Goal: Task Accomplishment & Management: Complete application form

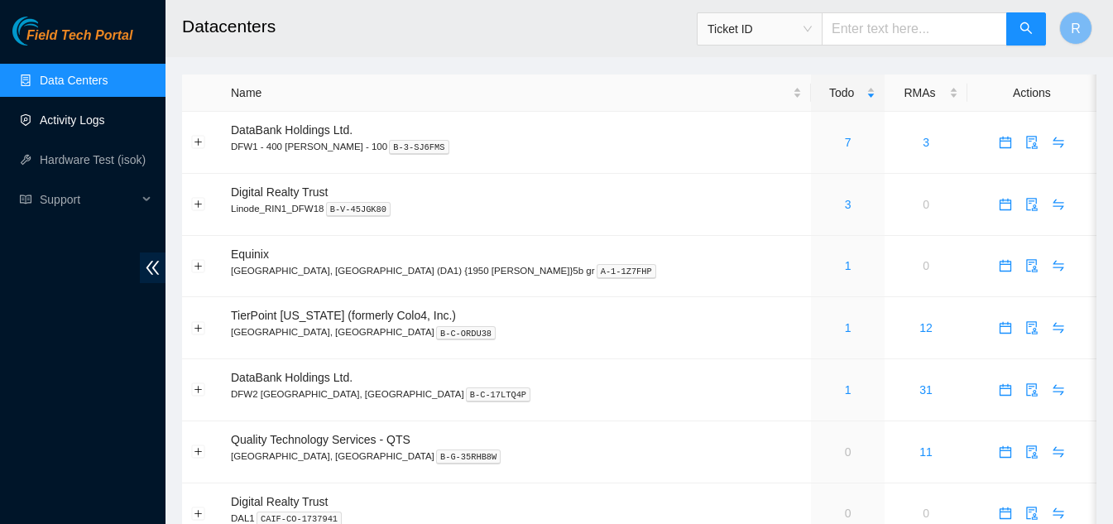
click at [81, 121] on link "Activity Logs" at bounding box center [72, 119] width 65 height 13
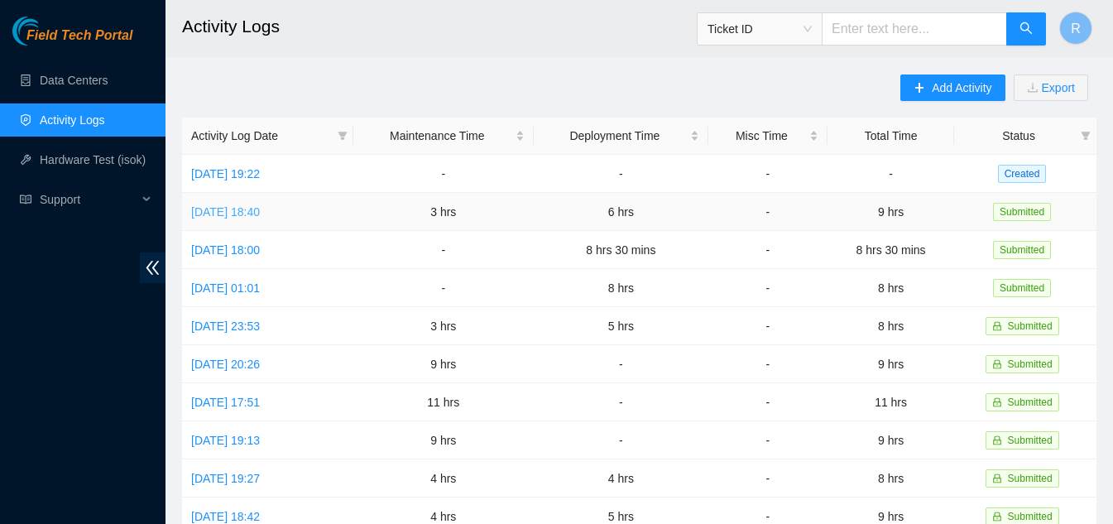
click at [227, 213] on link "[DATE] 18:40" at bounding box center [225, 211] width 69 height 13
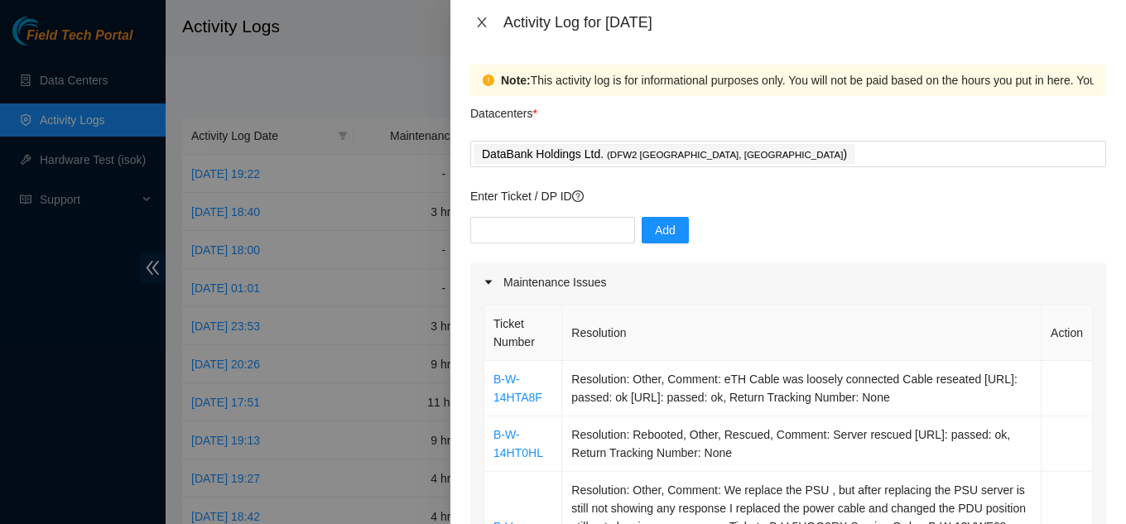
click at [482, 18] on icon "close" at bounding box center [481, 22] width 13 height 13
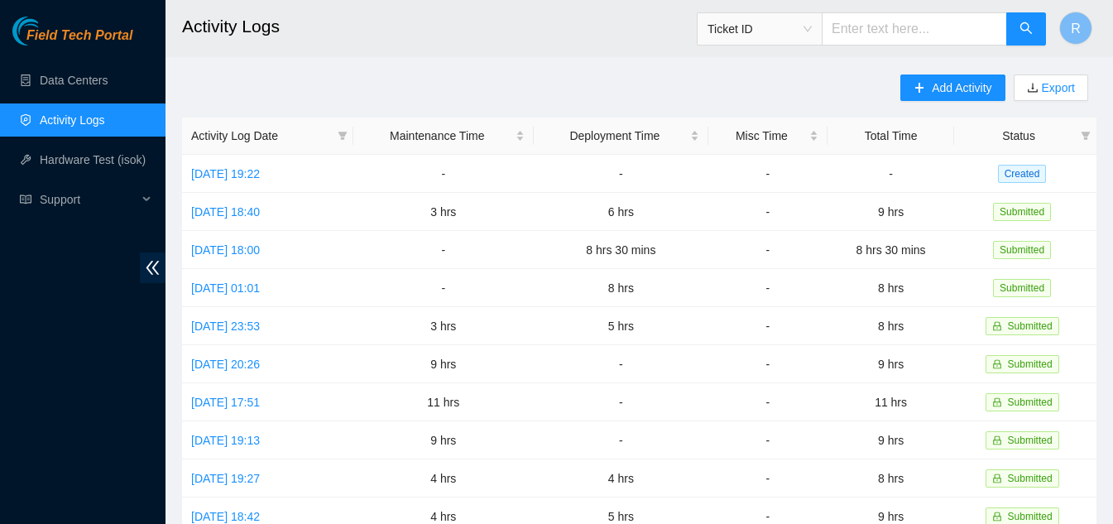
click at [564, 54] on header "Activity Logs Ticket ID R" at bounding box center [722, 28] width 1113 height 57
click at [260, 172] on link "[DATE] 19:22" at bounding box center [225, 173] width 69 height 13
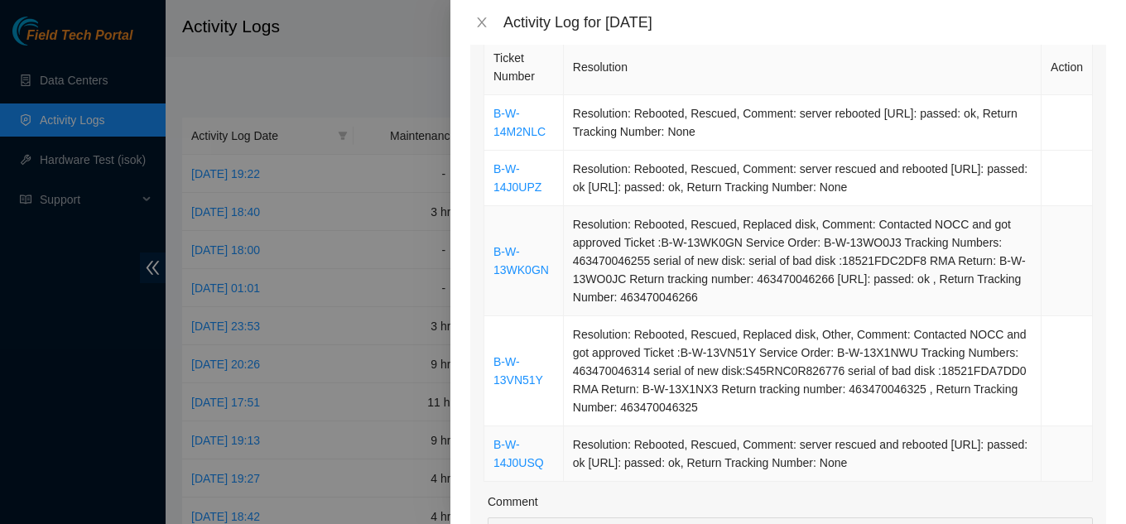
scroll to position [248, 0]
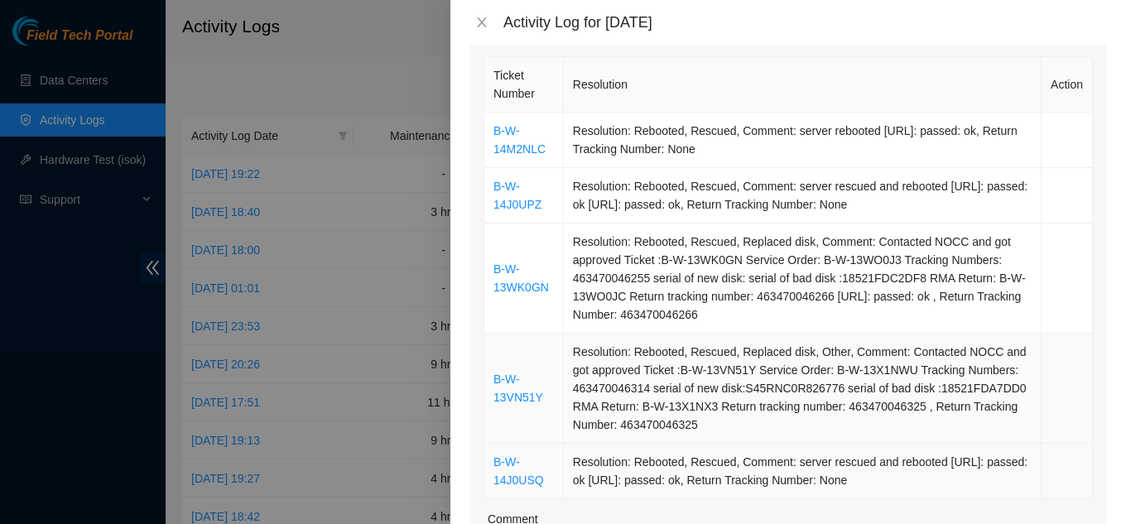
drag, startPoint x: 487, startPoint y: 116, endPoint x: 878, endPoint y: 424, distance: 497.5
click at [926, 470] on tbody "B-W-14M2NLC Resolution: Rebooted, Rescued, Comment: server rebooted [URL]: pass…" at bounding box center [788, 306] width 608 height 387
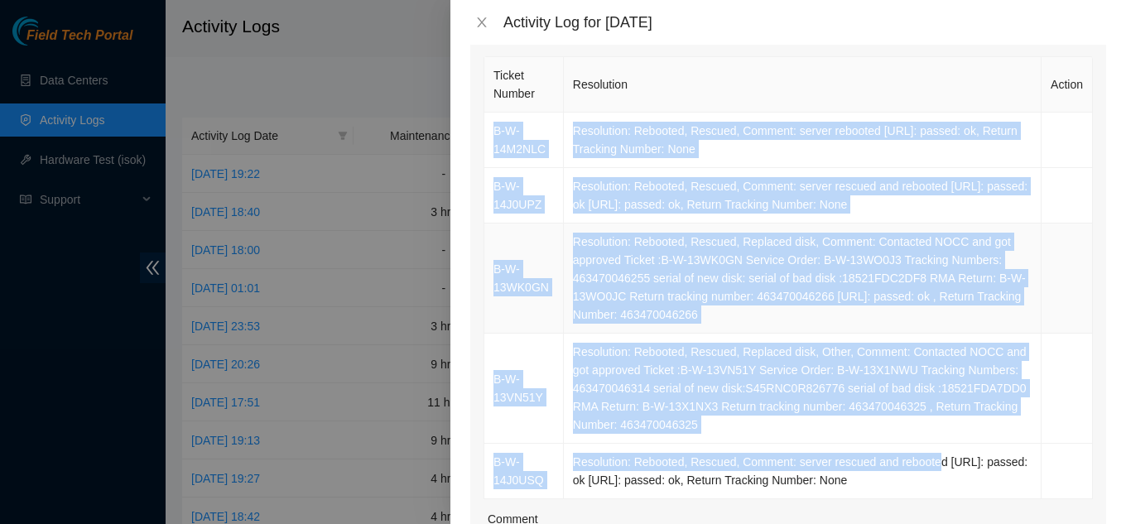
copy tbody "B-W-14M2NLC Resolution: Rebooted, Rescued, Comment: server rebooted [URL]: pass…"
click at [483, 20] on icon "close" at bounding box center [481, 22] width 13 height 13
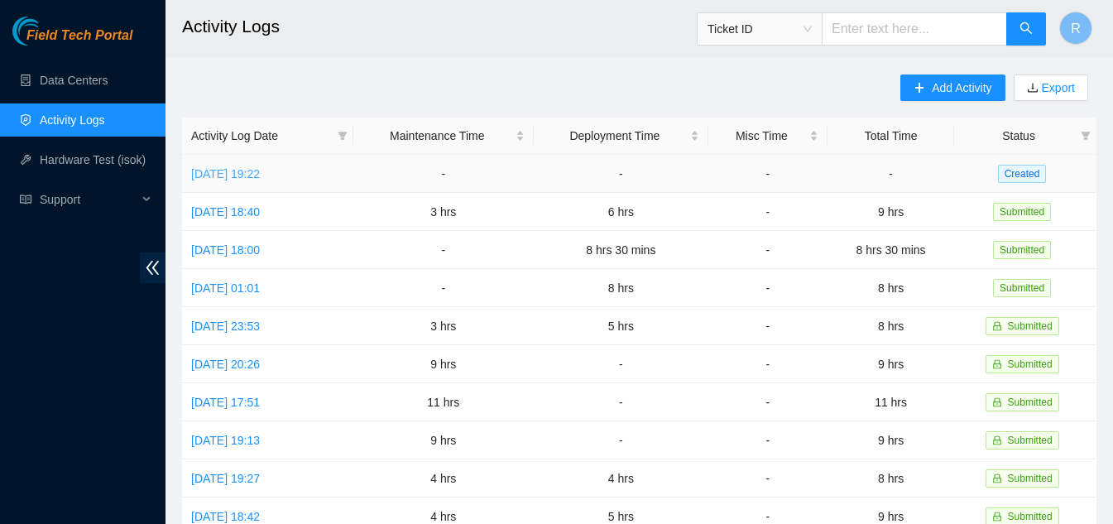
click at [260, 172] on link "[DATE] 19:22" at bounding box center [225, 173] width 69 height 13
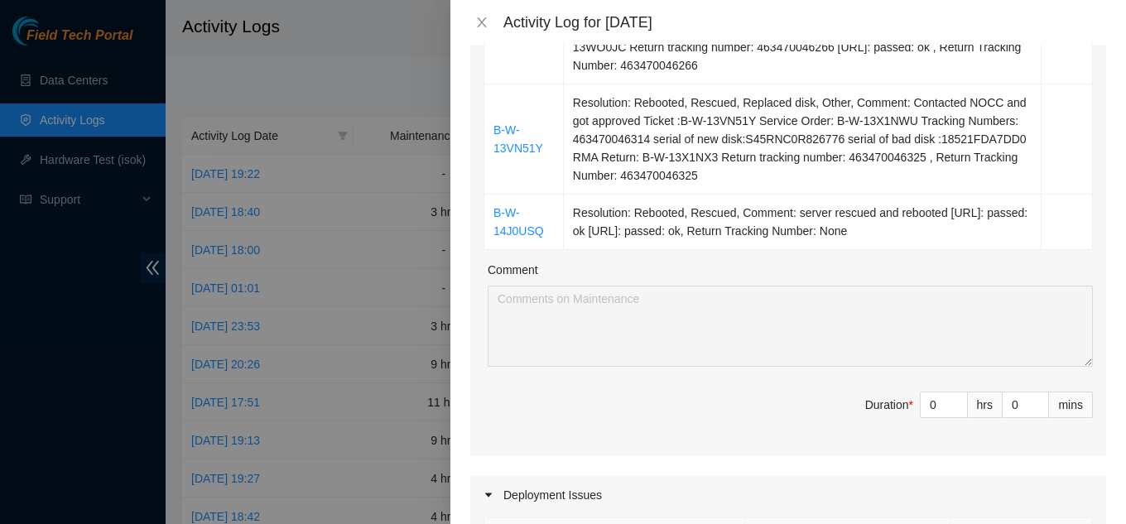
scroll to position [497, 0]
click at [934, 407] on input "0" at bounding box center [944, 405] width 46 height 25
click at [932, 406] on input at bounding box center [944, 405] width 46 height 25
type input "1"
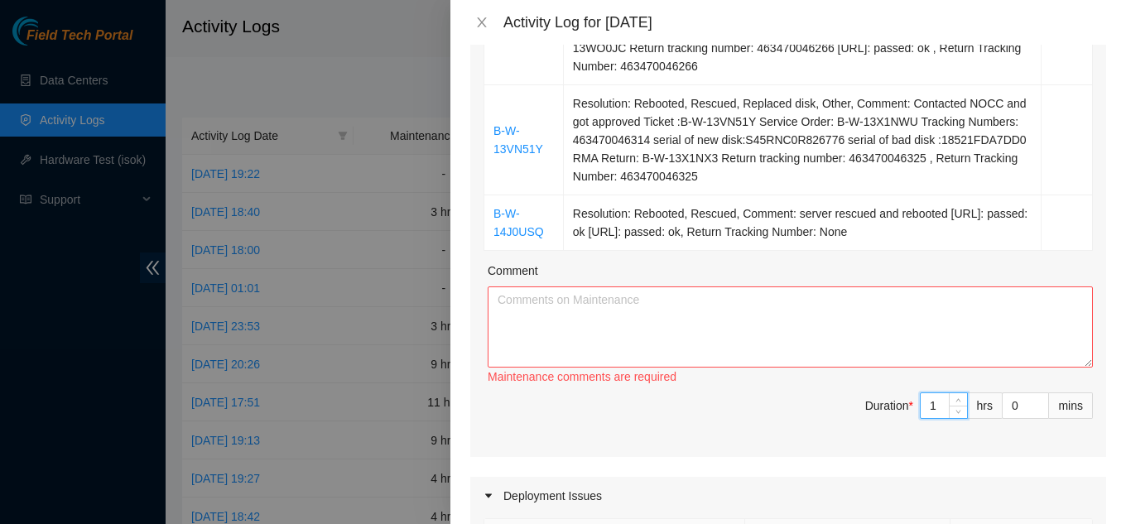
type input "10"
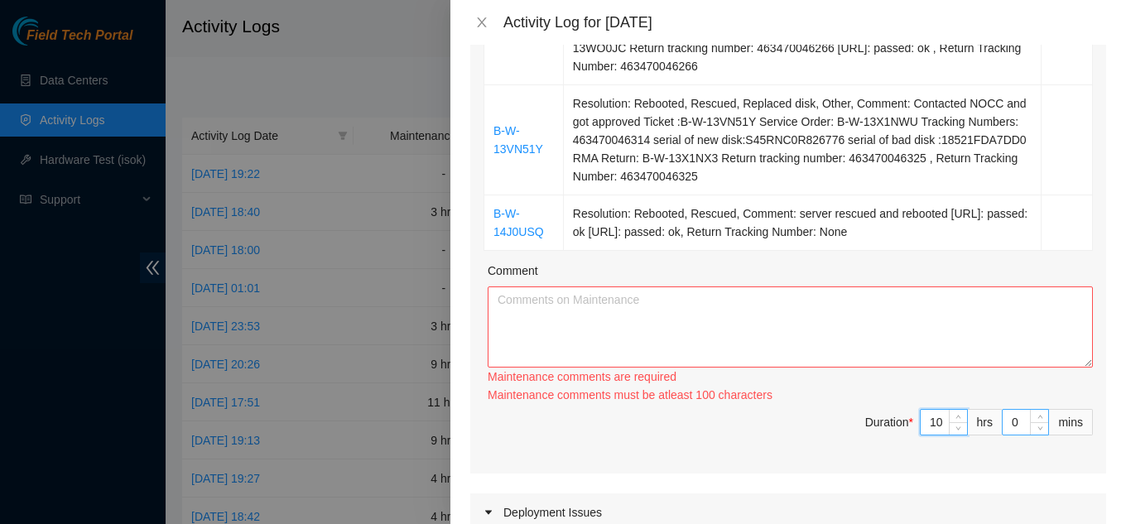
type input "10"
click at [1008, 425] on input "0" at bounding box center [1026, 422] width 46 height 25
type input "3"
type input "30"
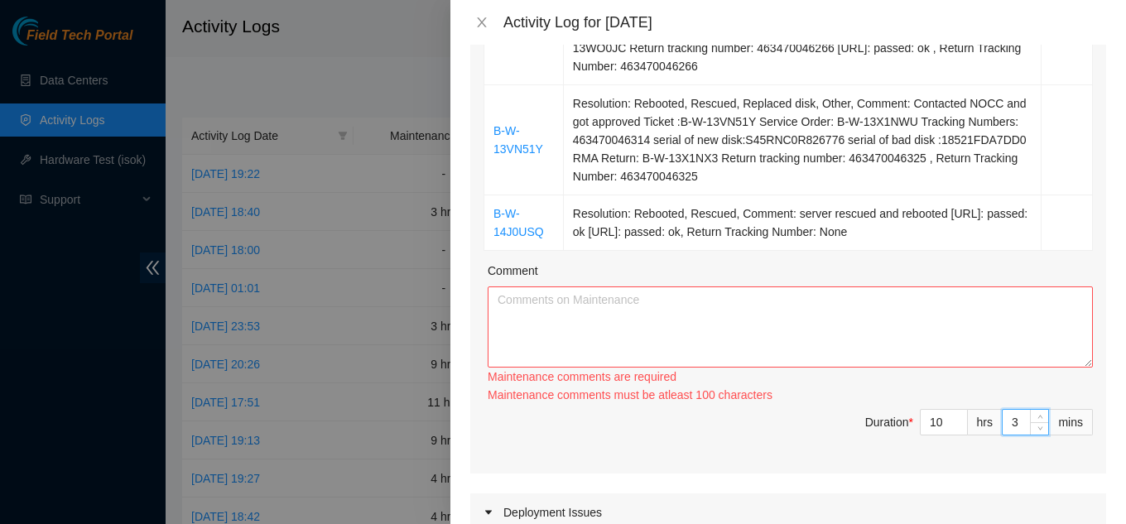
type input "30"
click at [567, 332] on textarea "Comment" at bounding box center [790, 326] width 605 height 81
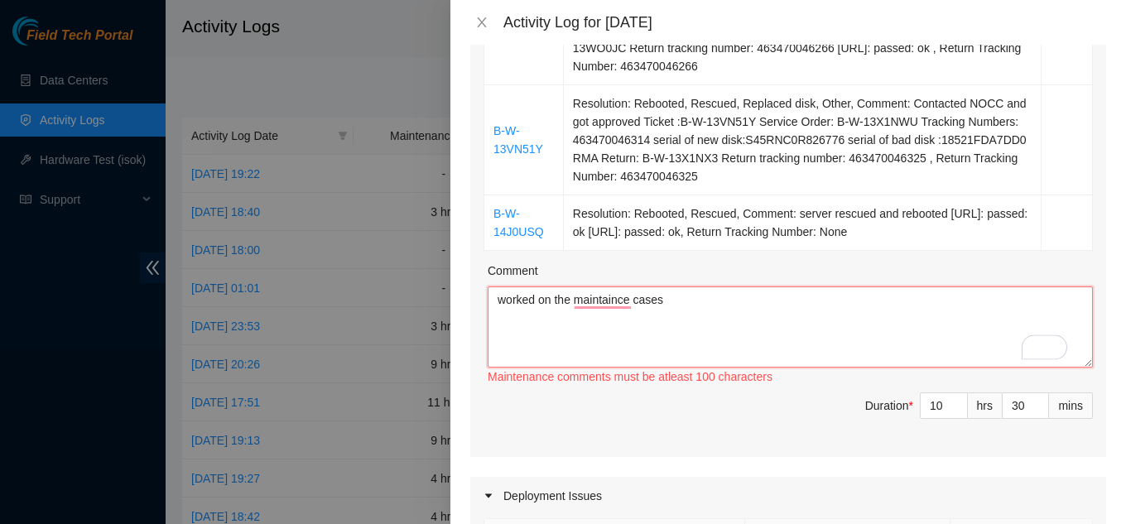
paste textarea "B-W-14M2NLC Resolution: Rebooted, Rescued, Comment: server rebooted 23.63.30.21…"
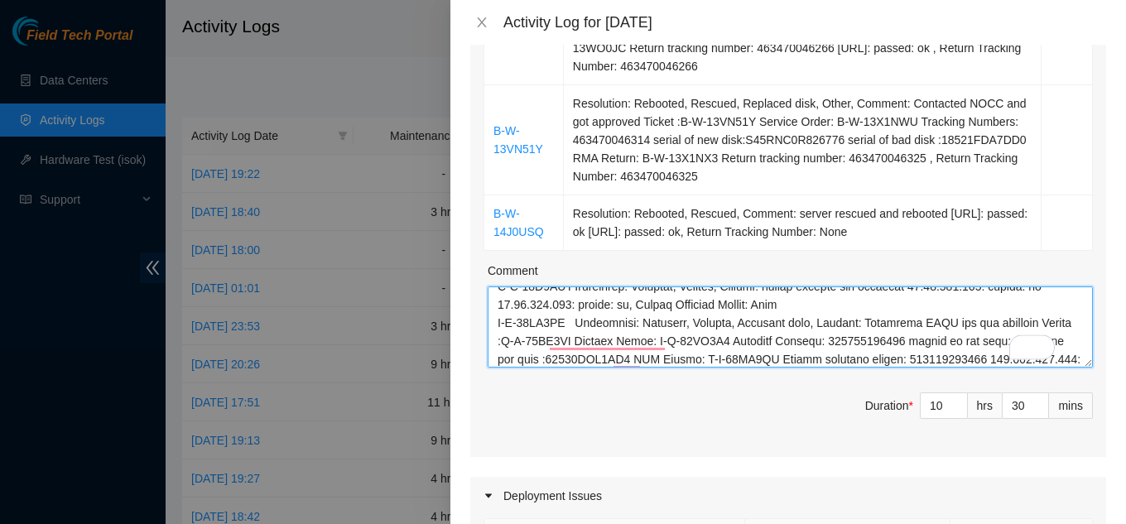
scroll to position [0, 0]
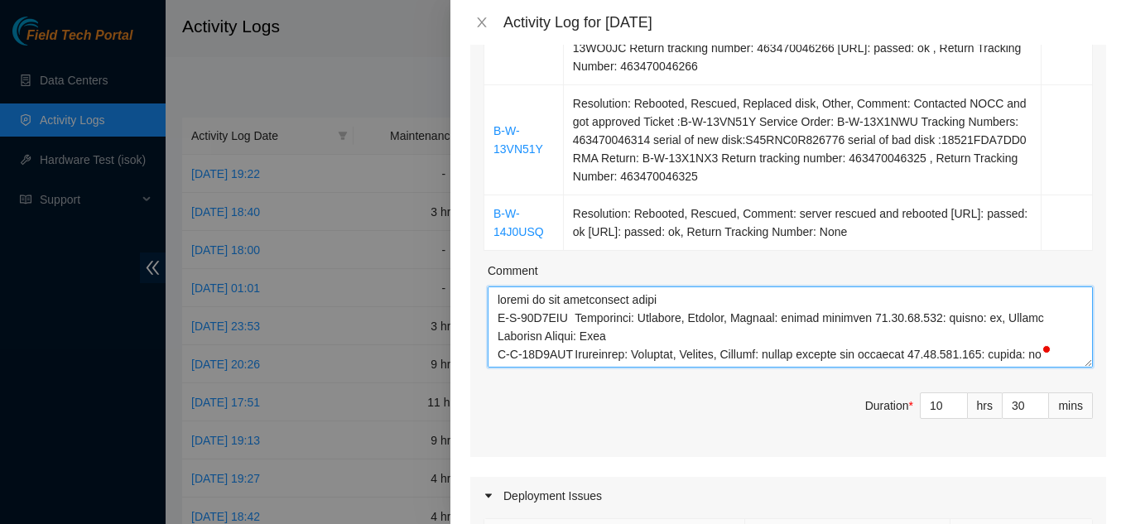
click at [505, 301] on textarea "Comment" at bounding box center [790, 326] width 605 height 81
type textarea "orked on the maintenance cases B-W-14M2NLC Resolution: Rebooted, Rescued, Comme…"
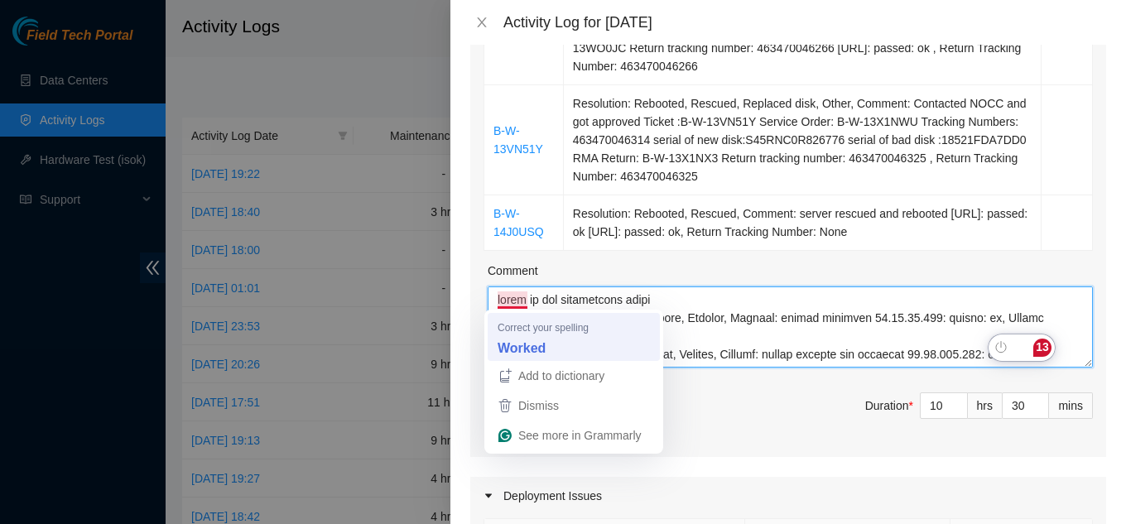
drag, startPoint x: 500, startPoint y: 301, endPoint x: 502, endPoint y: 329, distance: 27.4
click at [502, 312] on html "Field Tech Portal Data Centers Activity Logs Hardware Test (isok) Support Activ…" at bounding box center [563, 262] width 1126 height 524
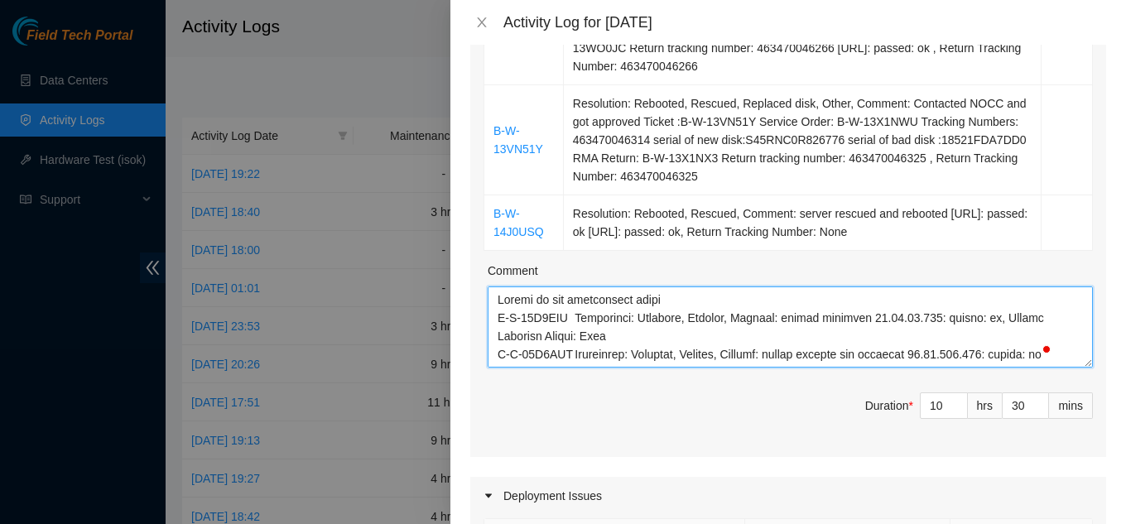
drag, startPoint x: 575, startPoint y: 304, endPoint x: 589, endPoint y: 329, distance: 28.9
click at [577, 305] on textarea "Comment" at bounding box center [790, 326] width 605 height 81
click at [716, 305] on textarea "Comment" at bounding box center [790, 326] width 605 height 81
click at [730, 303] on textarea "Comment" at bounding box center [790, 326] width 605 height 81
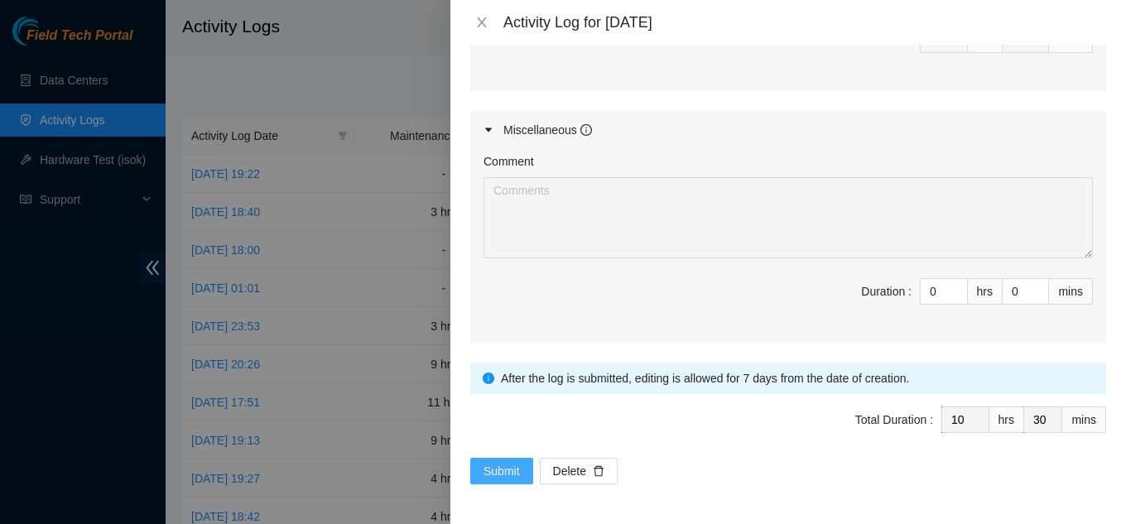
type textarea "Worked on the following maintenance cases with the NOCC. B-W-14M2NLC Resolution…"
click at [506, 469] on button "Submit" at bounding box center [501, 471] width 63 height 26
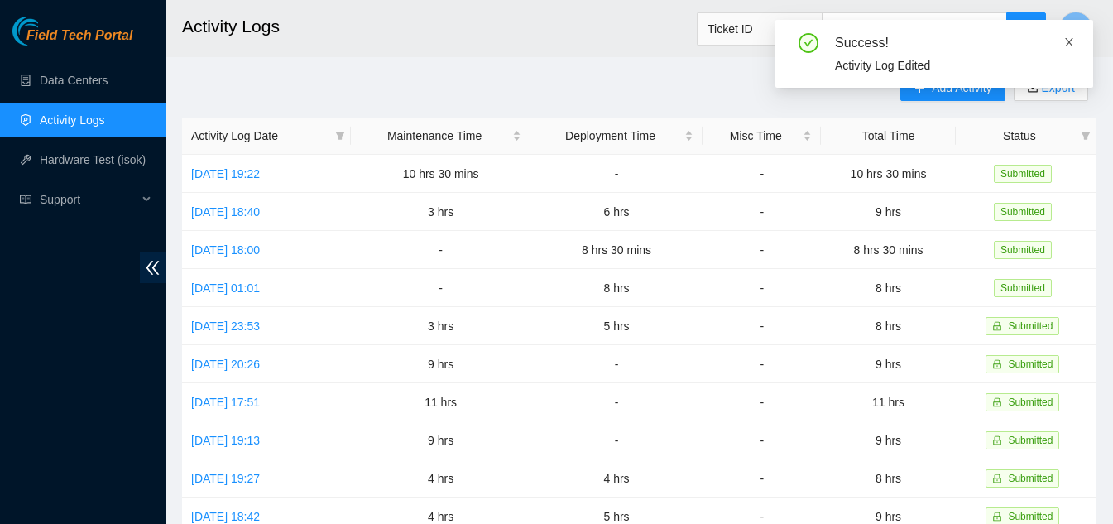
click at [1071, 37] on icon "close" at bounding box center [1070, 42] width 12 height 12
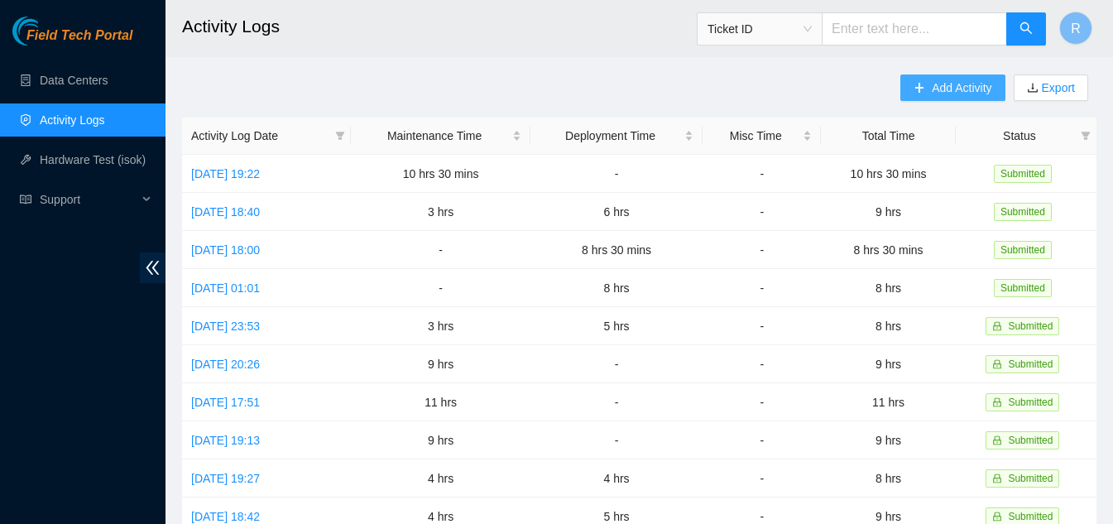
click at [950, 89] on span "Add Activity" at bounding box center [962, 88] width 60 height 18
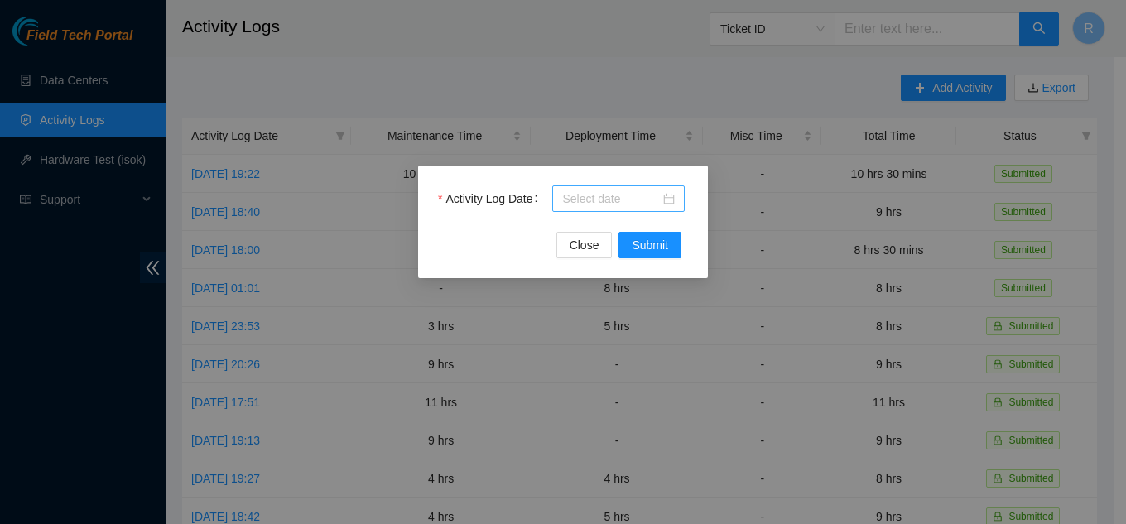
click at [672, 199] on div at bounding box center [618, 199] width 113 height 18
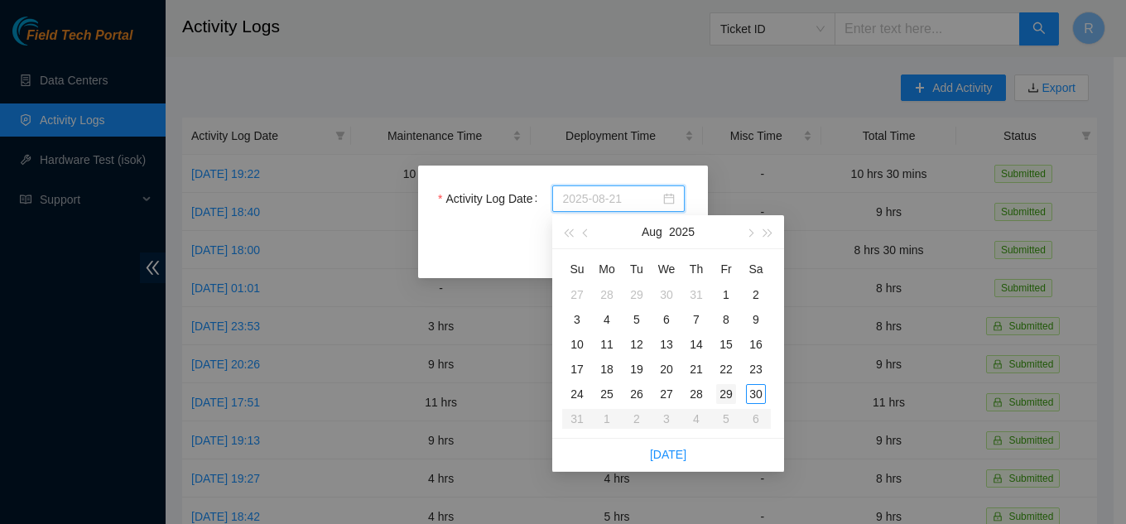
type input "2025-08-29"
click at [723, 393] on div "29" at bounding box center [726, 394] width 20 height 20
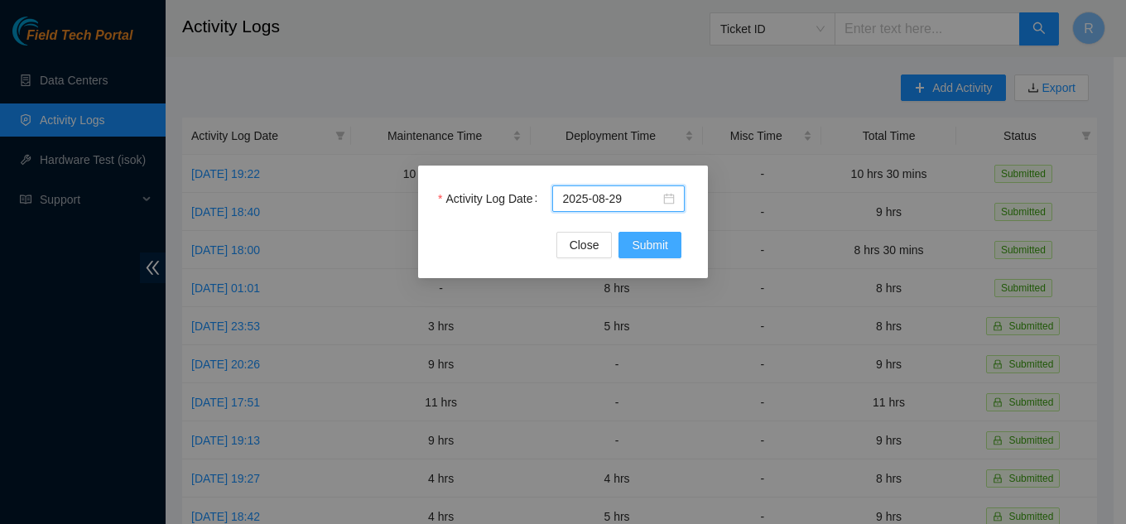
click at [648, 252] on span "Submit" at bounding box center [650, 245] width 36 height 18
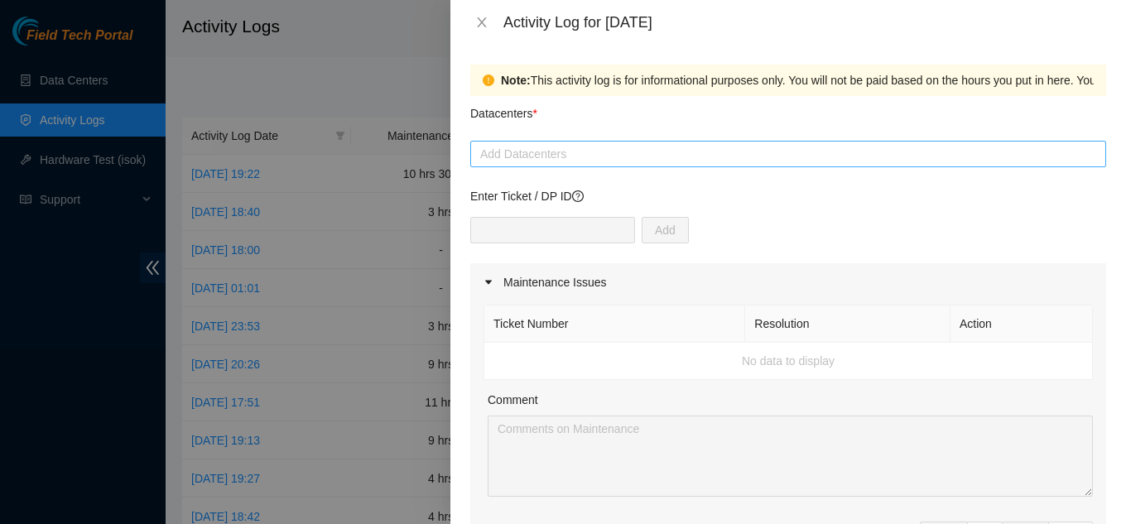
click at [548, 155] on div at bounding box center [788, 154] width 628 height 20
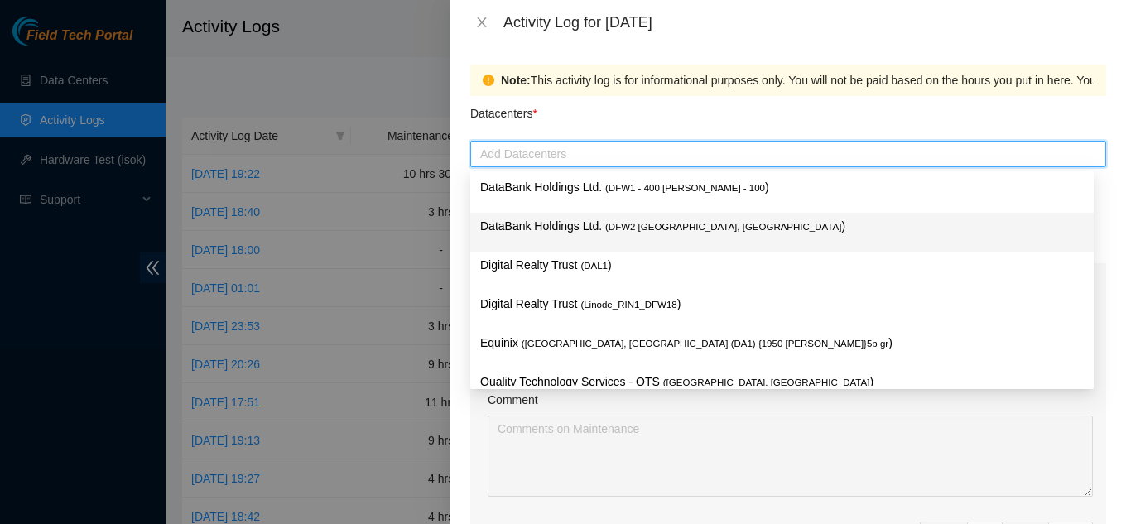
click at [600, 228] on p "DataBank Holdings Ltd. ( DFW2 Richardson, TX )" at bounding box center [782, 226] width 604 height 19
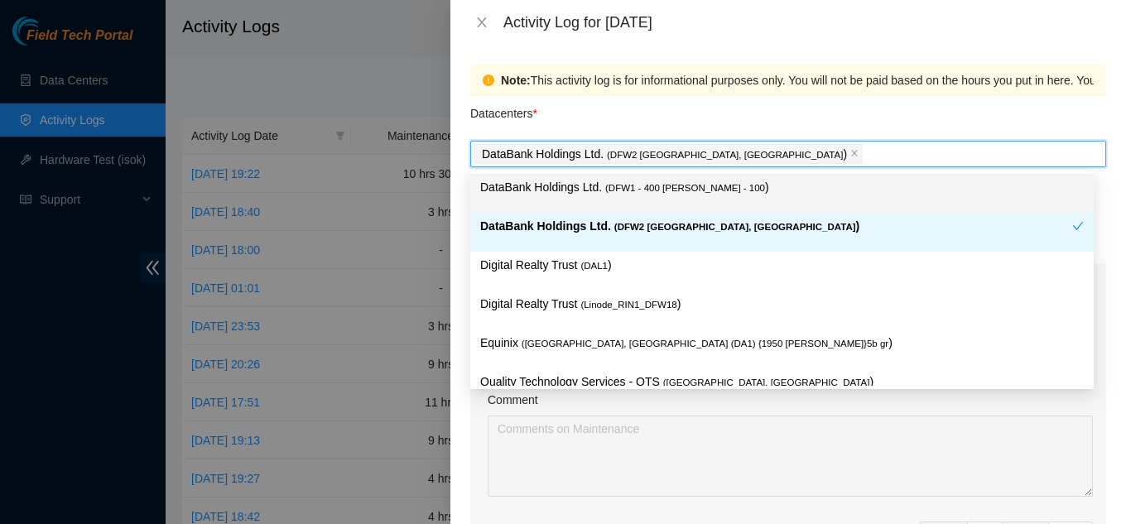
click at [801, 104] on div "Datacenters *" at bounding box center [788, 118] width 636 height 45
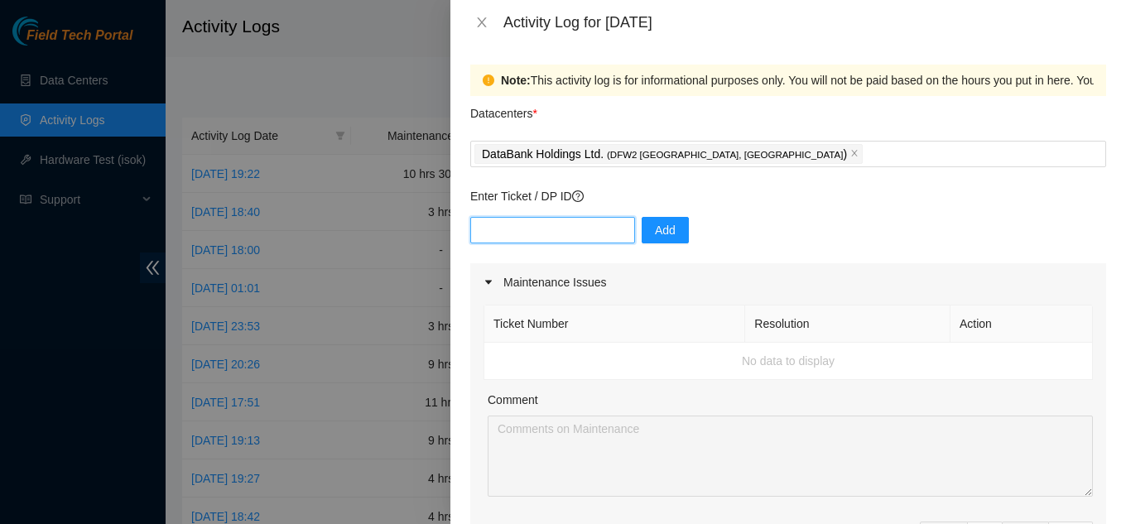
click at [541, 238] on input "text" at bounding box center [552, 230] width 165 height 26
paste input "DP83579"
type input "DP83579"
click at [666, 235] on button "Add" at bounding box center [665, 230] width 47 height 26
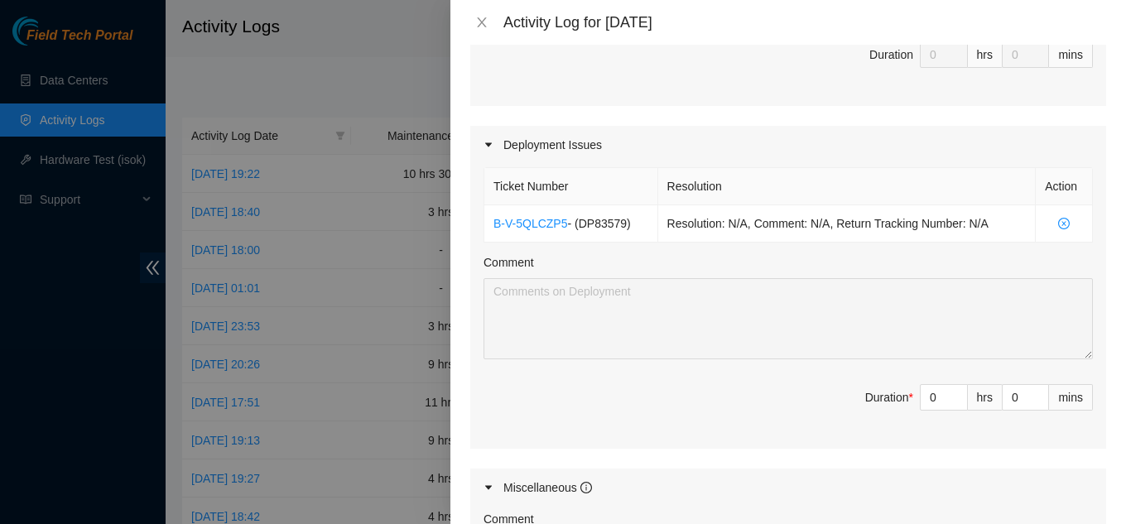
scroll to position [497, 0]
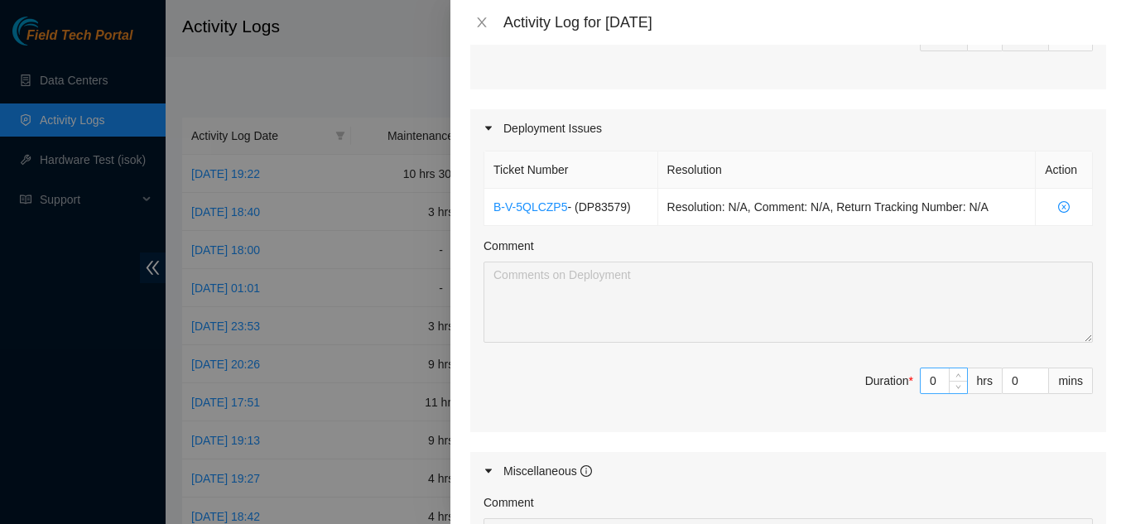
click at [929, 382] on input "0" at bounding box center [944, 380] width 46 height 25
type input "1"
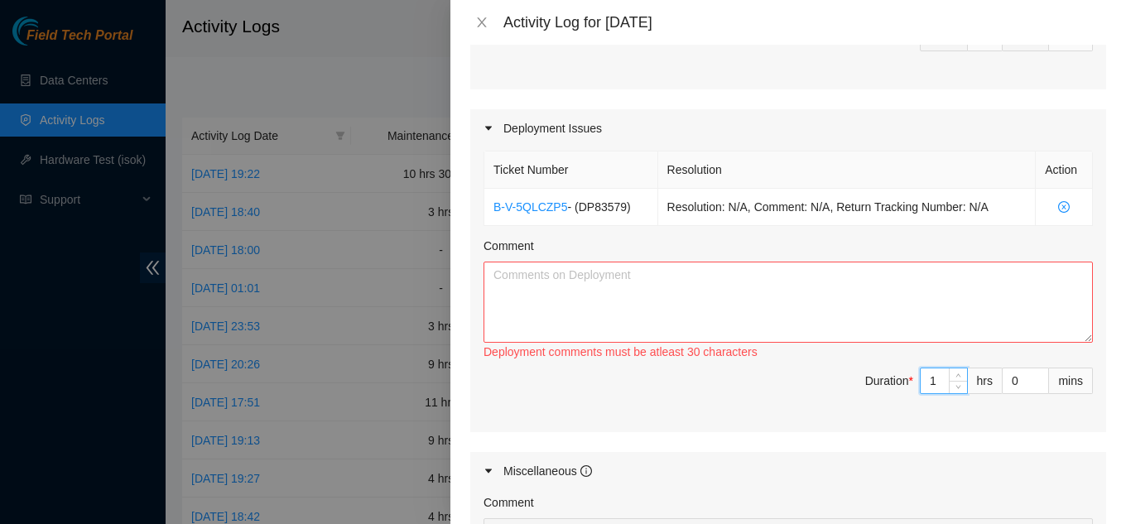
type input "10"
click at [645, 296] on textarea "Comment" at bounding box center [787, 302] width 609 height 81
paste textarea "Please let me know if you have necessary fiber for this or if I need to order. …"
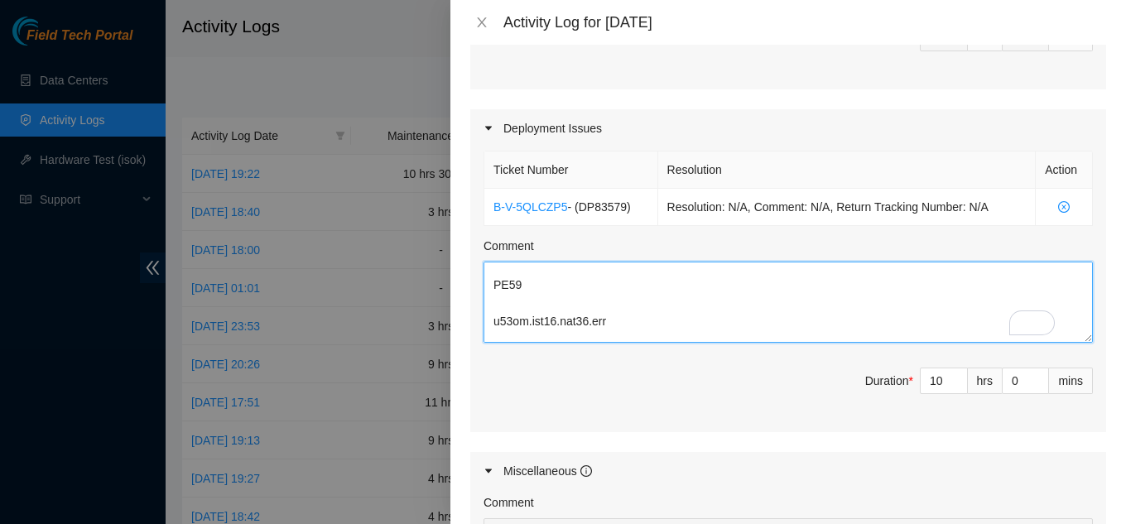
scroll to position [7607, 0]
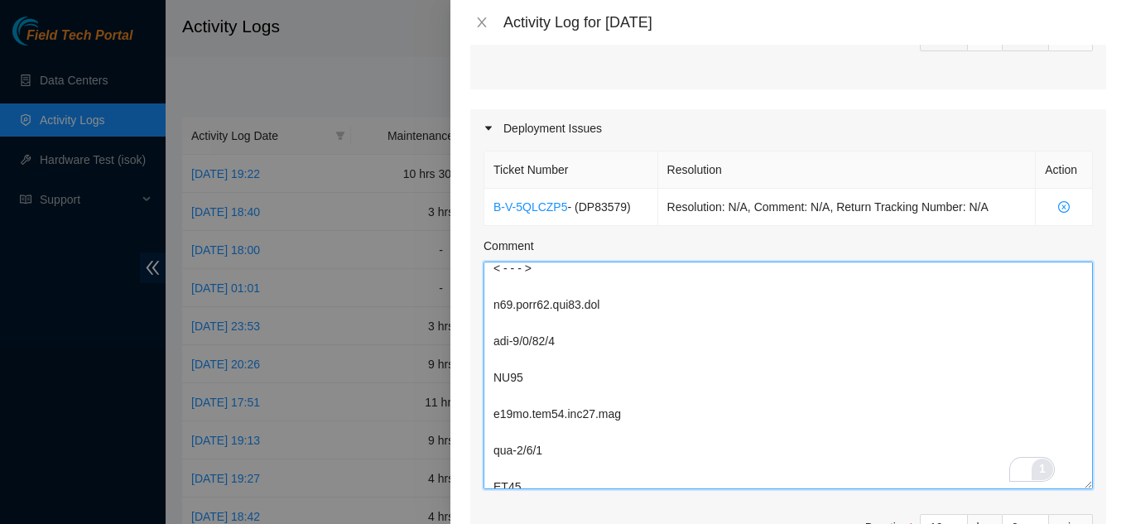
drag, startPoint x: 1074, startPoint y: 339, endPoint x: 1037, endPoint y: 462, distance: 127.8
click at [1069, 475] on textarea "Comment" at bounding box center [787, 376] width 609 height 228
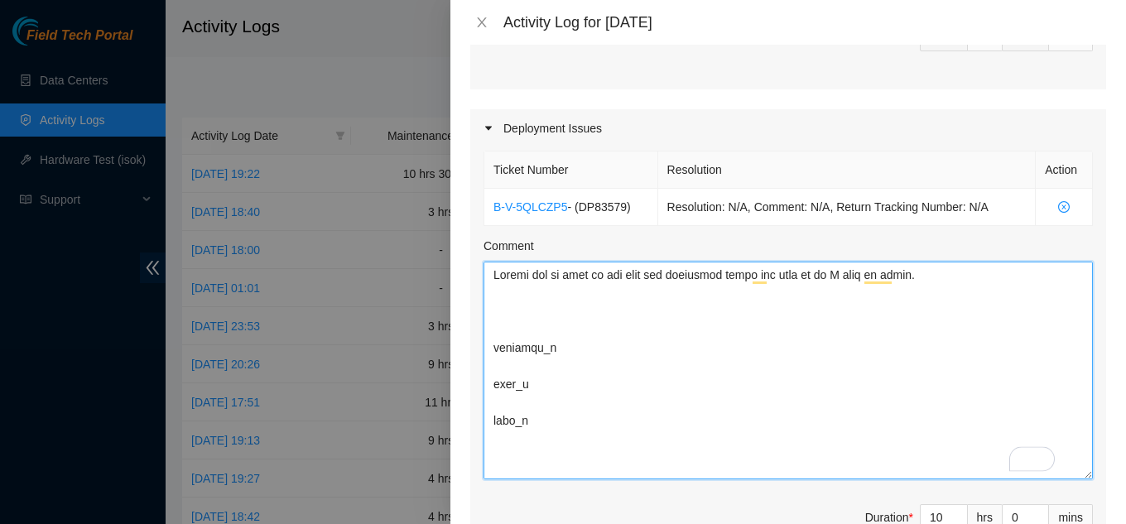
click at [491, 279] on textarea "Comment" at bounding box center [787, 371] width 609 height 218
drag, startPoint x: 897, startPoint y: 277, endPoint x: 480, endPoint y: 272, distance: 417.3
click at [480, 272] on div "Ticket Number Resolution Action B-V-5QLCZP5 - ( DP83579 ) Resolution: N/A, Comm…" at bounding box center [788, 357] width 636 height 421
drag, startPoint x: 610, startPoint y: 329, endPoint x: 685, endPoint y: 303, distance: 79.1
click at [615, 328] on textarea "Comment" at bounding box center [787, 371] width 609 height 218
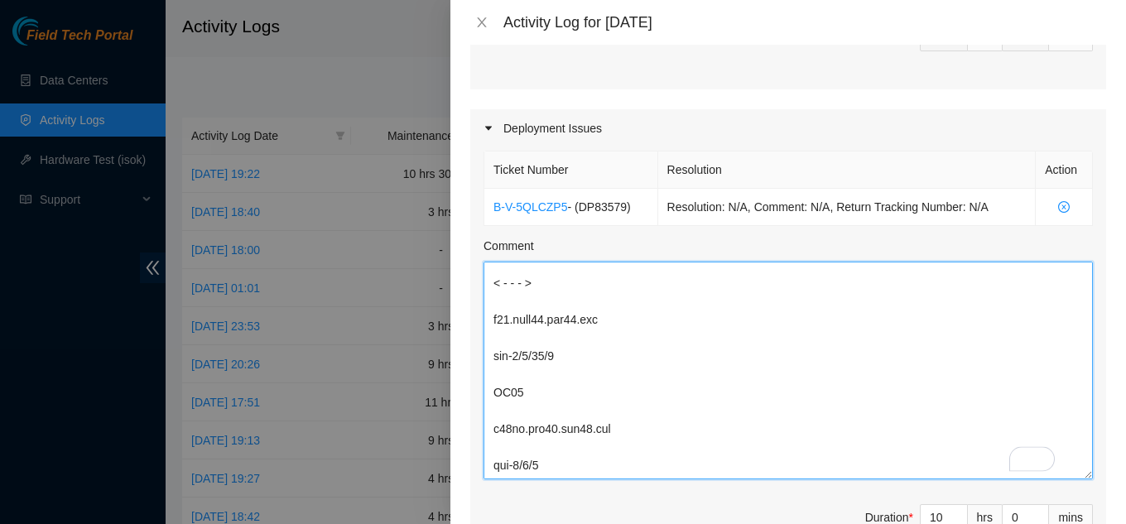
scroll to position [745, 0]
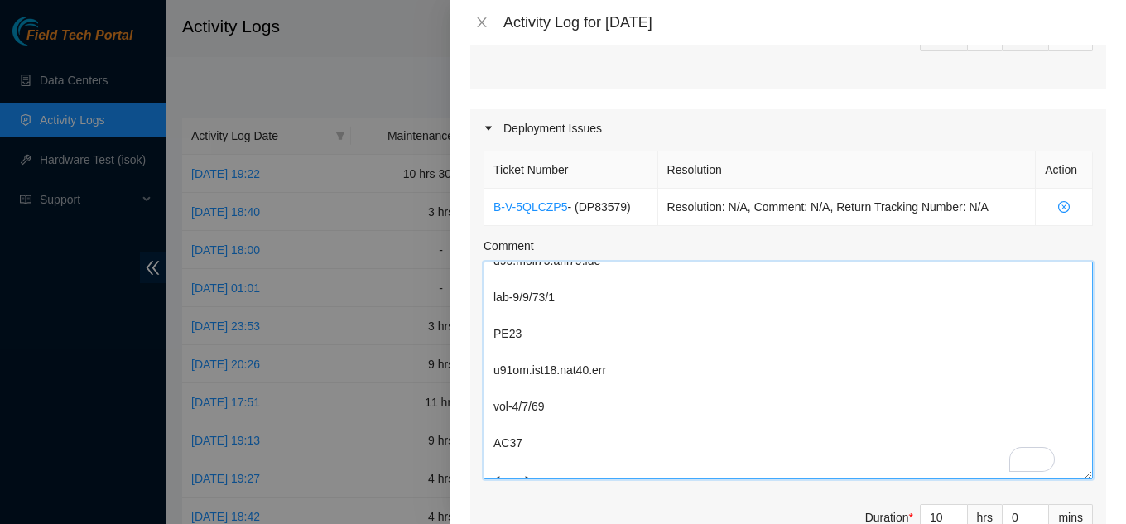
type textarea "Working on making labels for the fiber end-to-end for the Rack KH05 /KH08 hostn…"
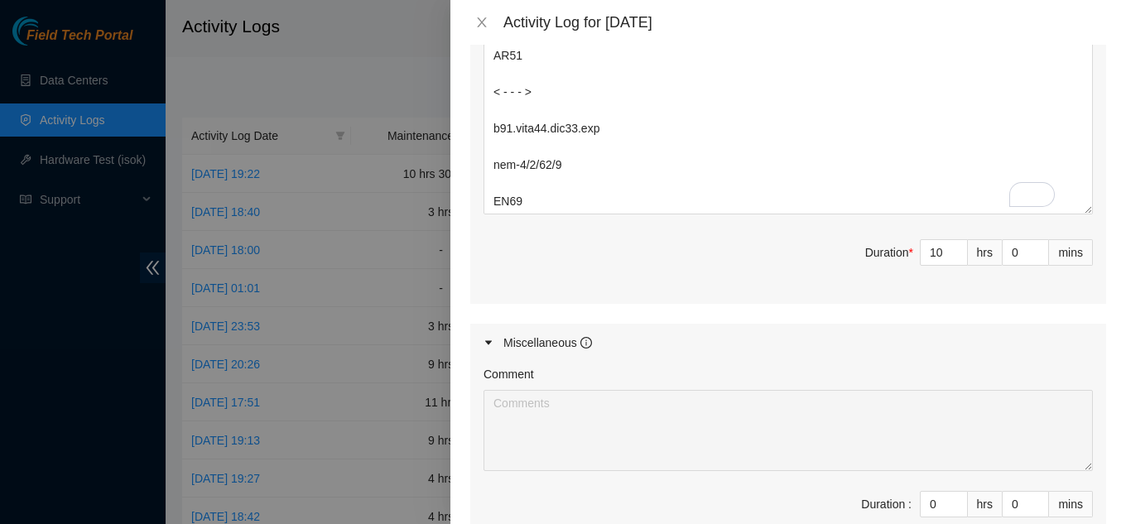
scroll to position [629, 0]
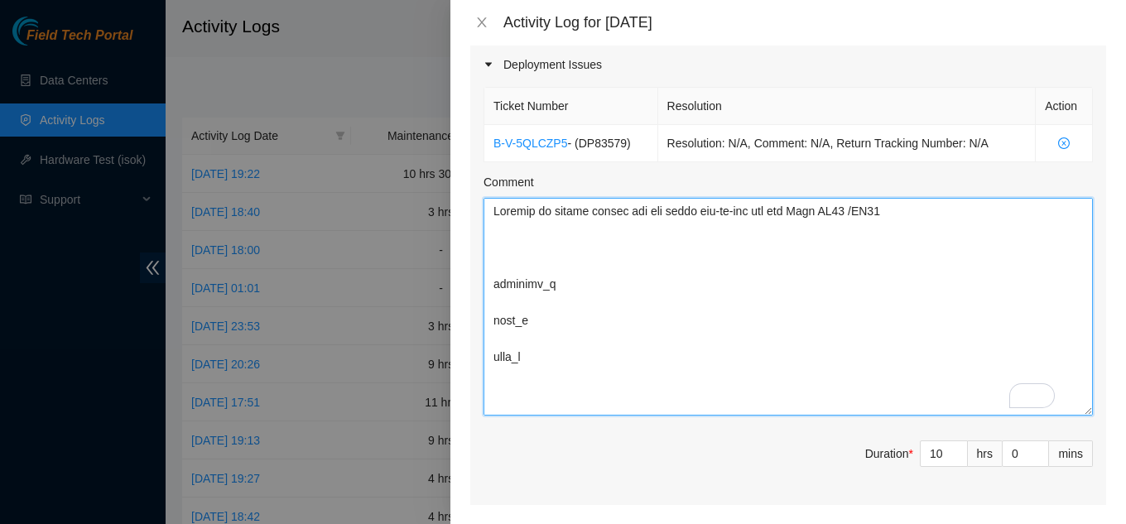
click at [511, 246] on textarea "Comment" at bounding box center [787, 307] width 609 height 218
paste textarea "DBR, We will be upgrading a few regular regions to Large Regions. Part of this …"
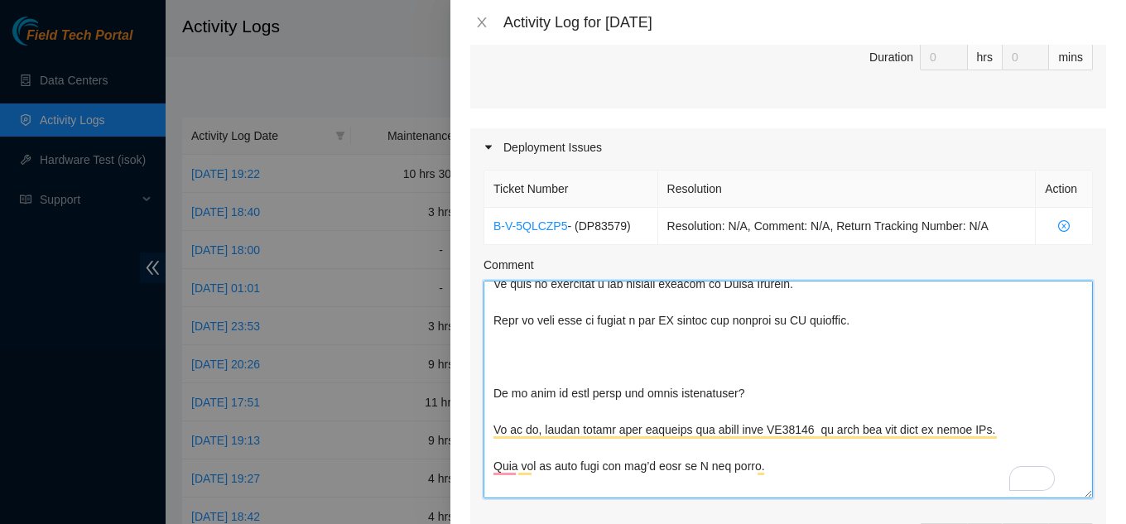
drag, startPoint x: 493, startPoint y: 392, endPoint x: 790, endPoint y: 389, distance: 297.2
click at [794, 393] on textarea "Comment" at bounding box center [787, 390] width 609 height 218
click at [522, 381] on textarea "Comment" at bounding box center [787, 390] width 609 height 218
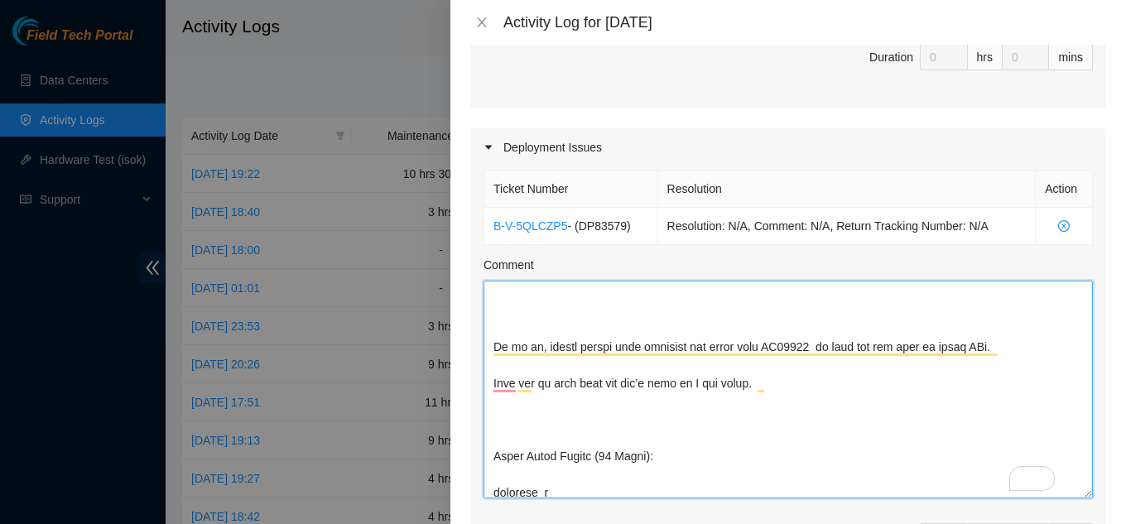
drag, startPoint x: 493, startPoint y: 345, endPoint x: 792, endPoint y: 382, distance: 301.2
click at [792, 382] on textarea "Comment" at bounding box center [787, 390] width 609 height 218
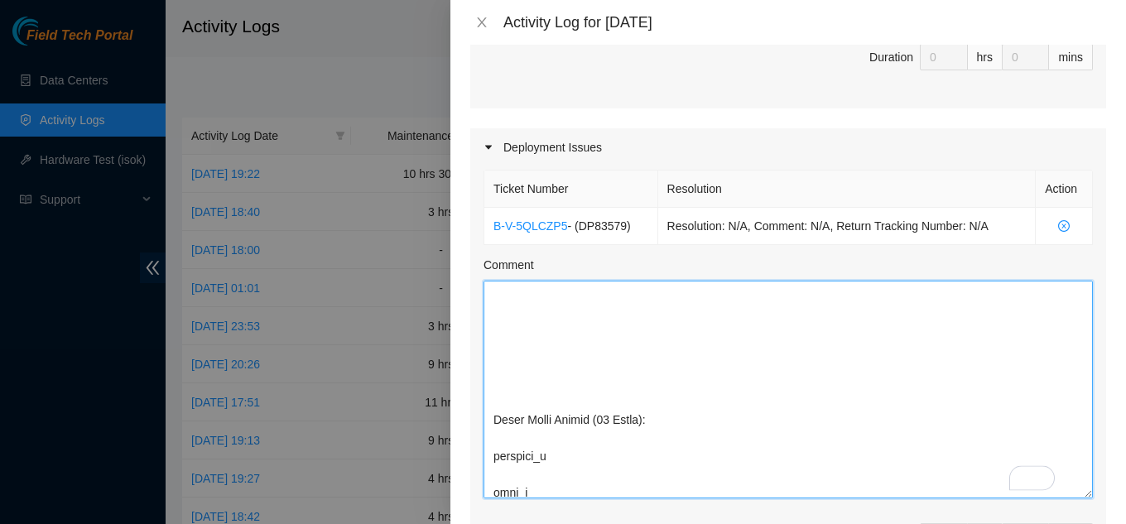
click at [508, 310] on textarea "Comment" at bounding box center [787, 390] width 609 height 218
click at [495, 344] on textarea "Comment" at bounding box center [787, 390] width 609 height 218
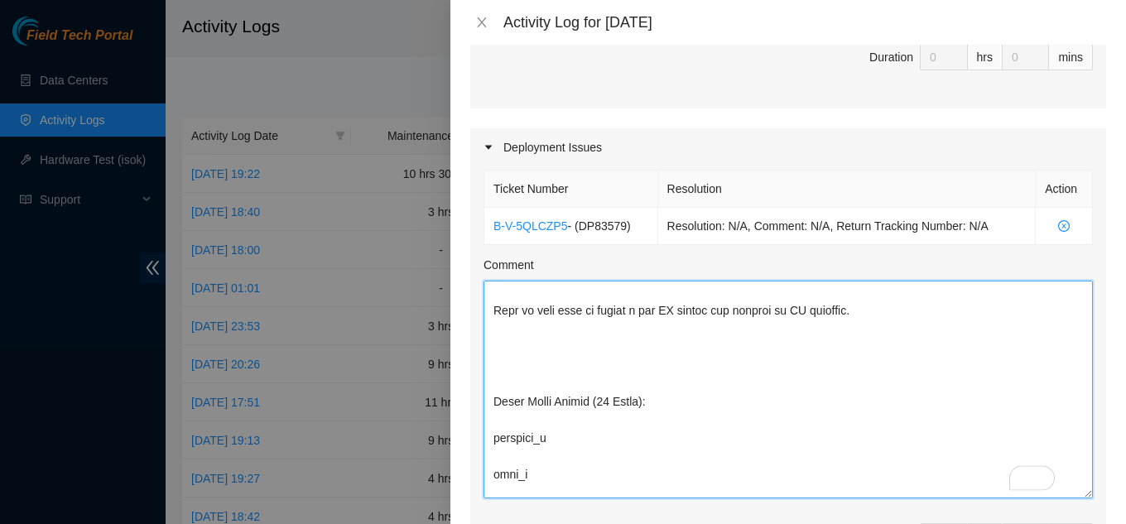
click at [512, 335] on textarea "Comment" at bounding box center [787, 390] width 609 height 218
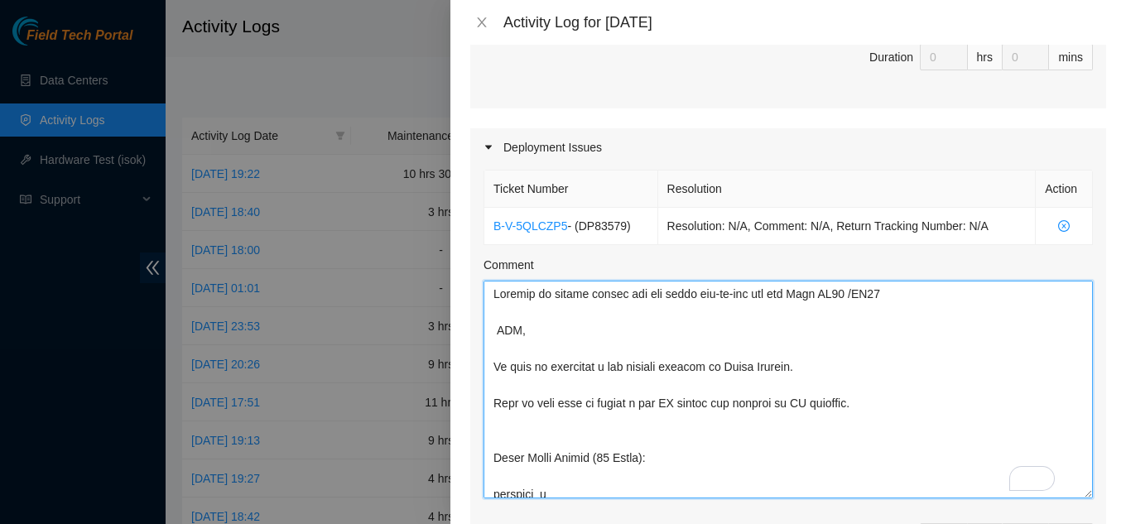
drag, startPoint x: 493, startPoint y: 368, endPoint x: 816, endPoint y: 445, distance: 332.1
click at [849, 466] on textarea "Comment" at bounding box center [787, 390] width 609 height 218
drag, startPoint x: 491, startPoint y: 292, endPoint x: 545, endPoint y: 333, distance: 67.4
click at [541, 330] on textarea "Comment" at bounding box center [787, 390] width 609 height 218
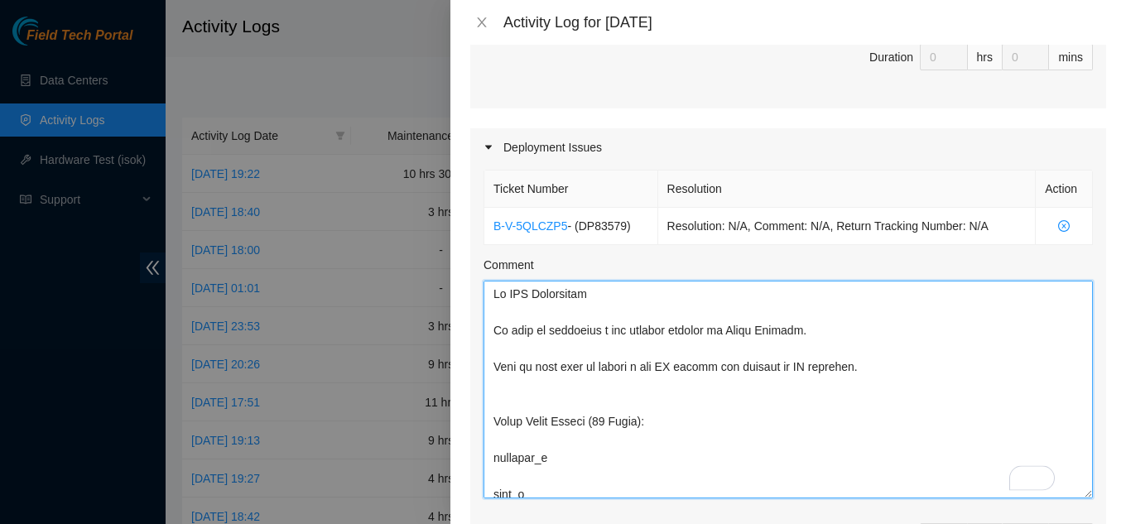
paste textarea "We will be upgrading a few regular regions to Large Regions. Part of this will …"
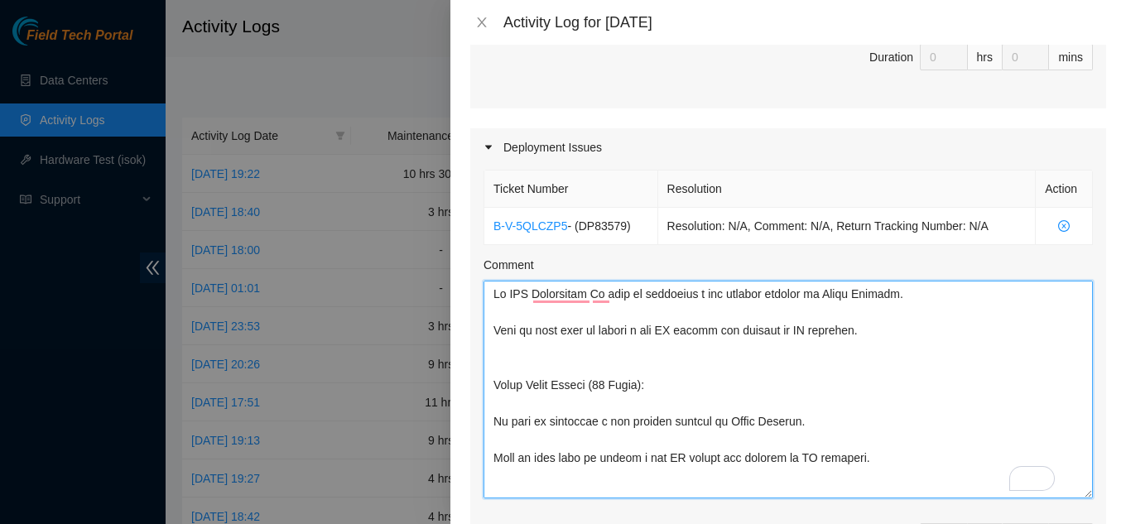
click at [858, 333] on textarea "Comment" at bounding box center [787, 390] width 609 height 218
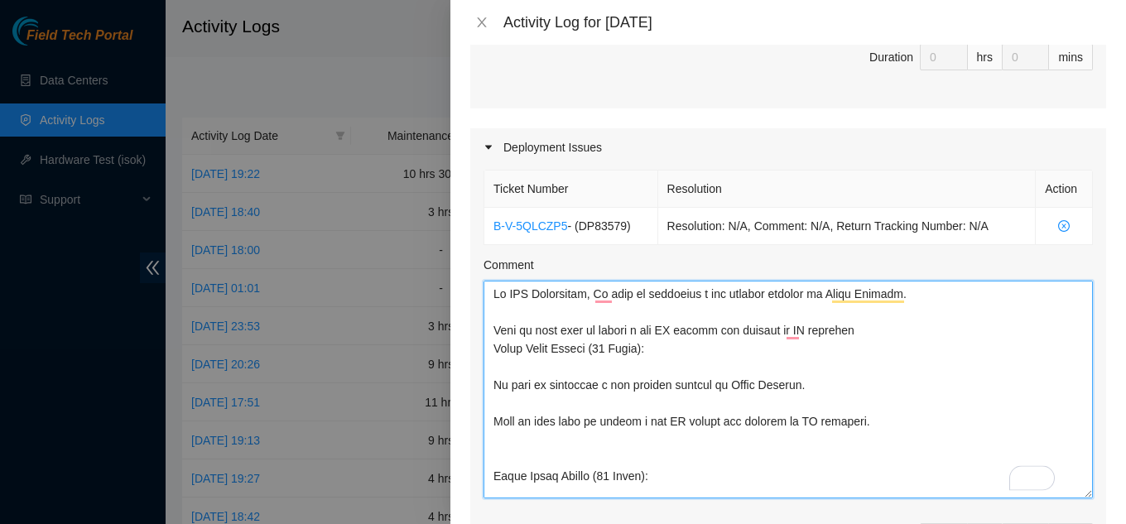
click at [649, 296] on textarea "Comment" at bounding box center [787, 390] width 609 height 218
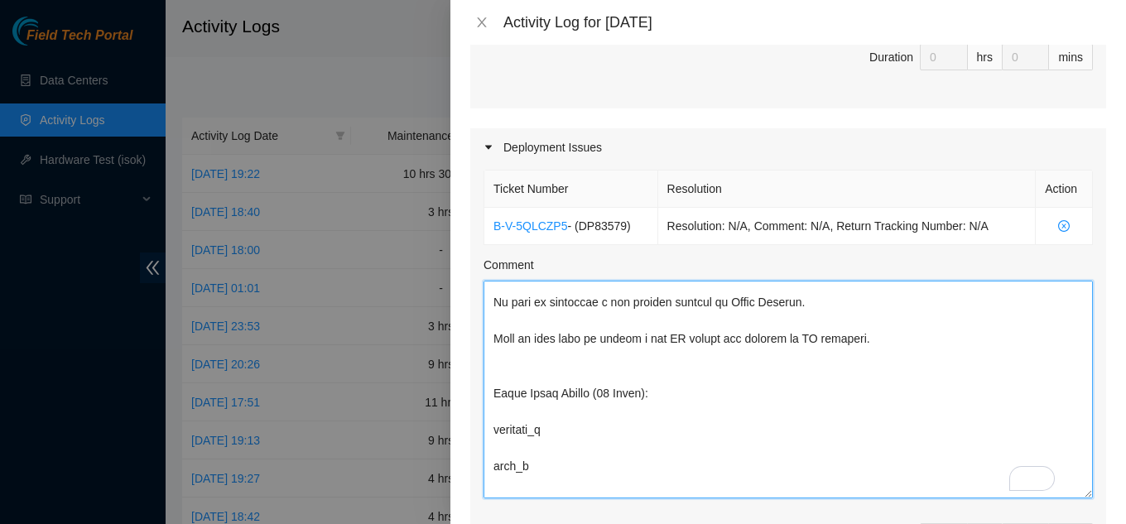
scroll to position [0, 0]
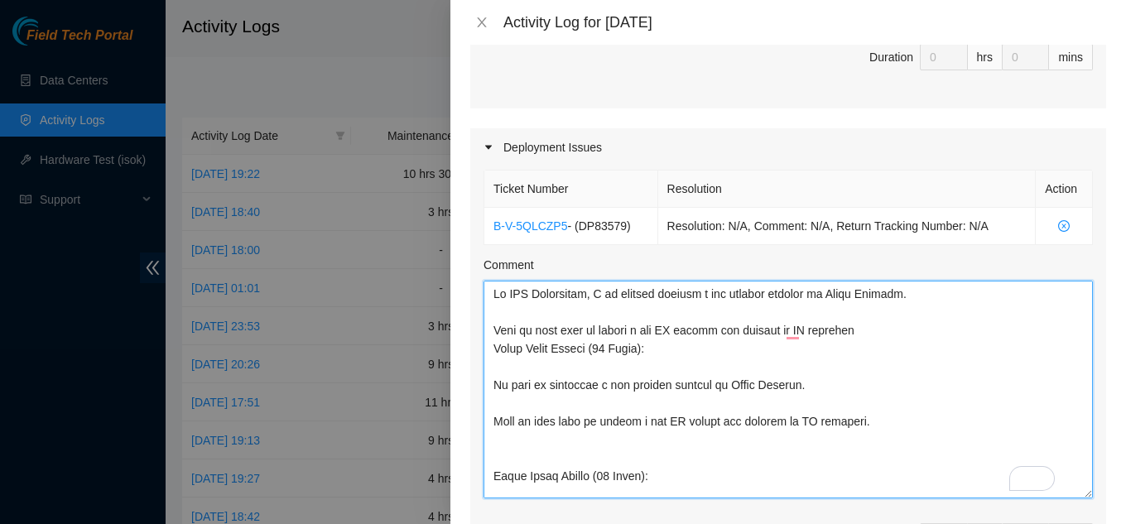
drag, startPoint x: 542, startPoint y: 388, endPoint x: 539, endPoint y: 406, distance: 18.5
click at [540, 388] on textarea "Comment" at bounding box center [787, 390] width 609 height 218
click at [547, 390] on textarea "Comment" at bounding box center [787, 390] width 609 height 218
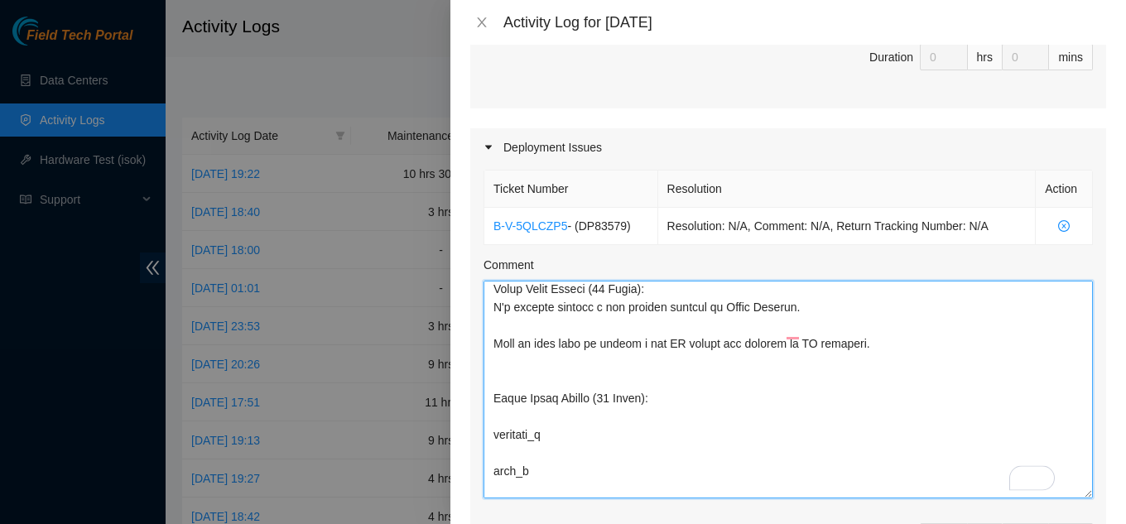
scroll to position [83, 0]
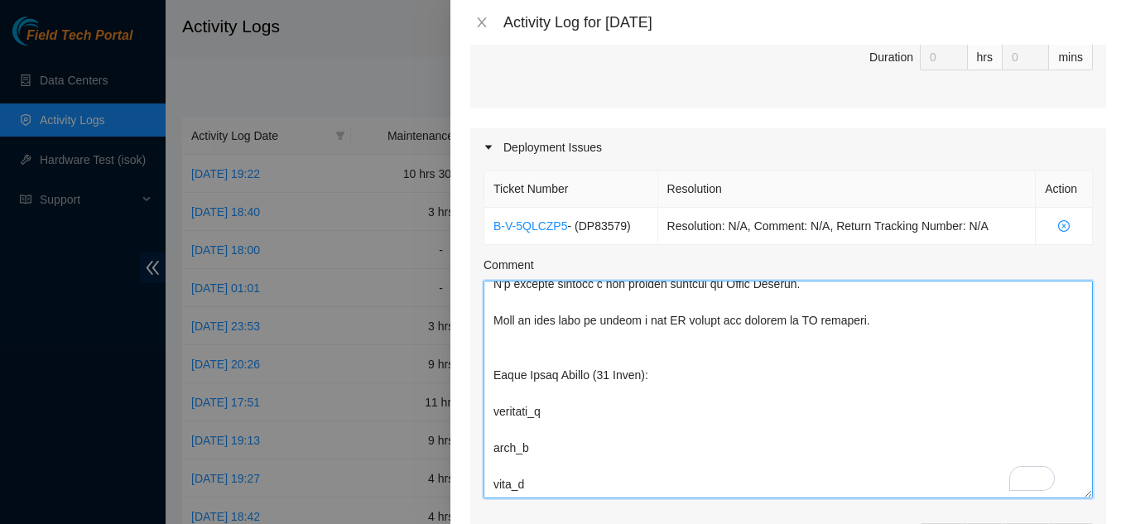
click at [671, 379] on textarea "Comment" at bounding box center [787, 390] width 609 height 218
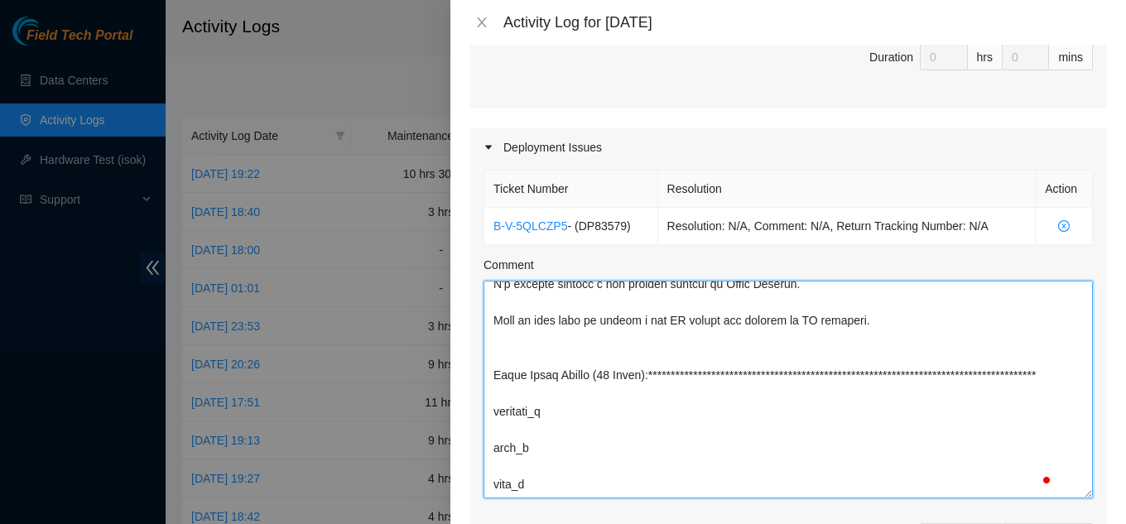
click at [496, 380] on textarea "Comment" at bounding box center [787, 390] width 609 height 218
click at [624, 376] on textarea "Comment" at bounding box center [787, 390] width 609 height 218
click at [494, 378] on textarea "Comment" at bounding box center [787, 390] width 609 height 218
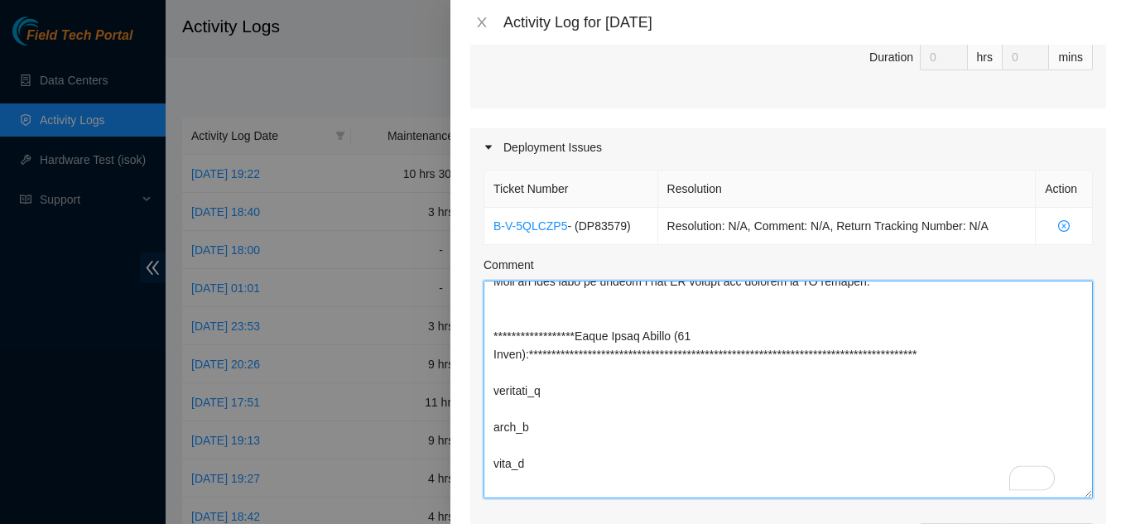
scroll to position [85, 0]
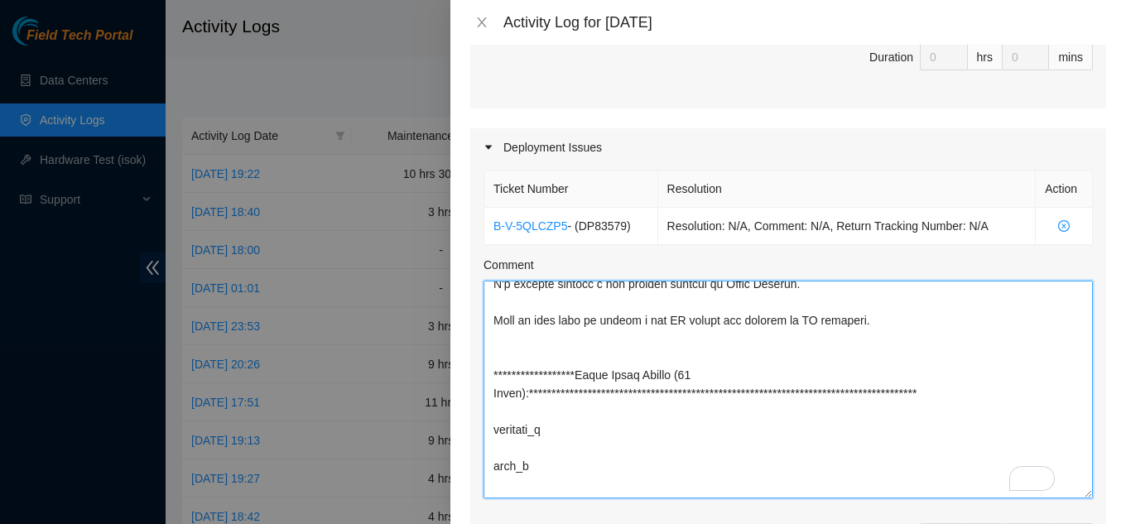
click at [517, 413] on textarea "Comment" at bounding box center [787, 390] width 609 height 218
drag, startPoint x: 699, startPoint y: 411, endPoint x: 728, endPoint y: 454, distance: 51.9
click at [728, 454] on textarea "Comment" at bounding box center [787, 390] width 609 height 218
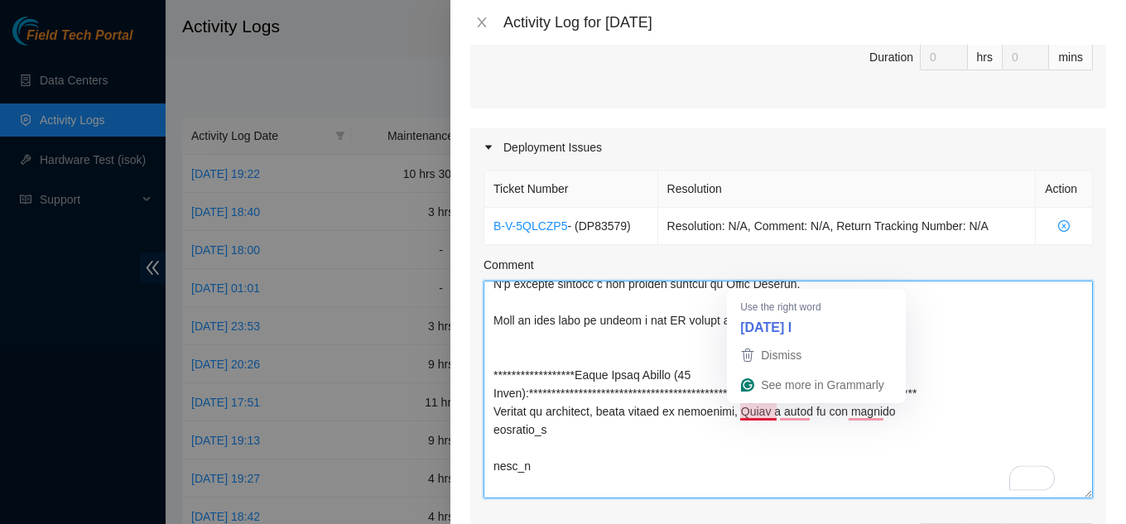
click at [767, 330] on textarea "Comment" at bounding box center [787, 390] width 609 height 218
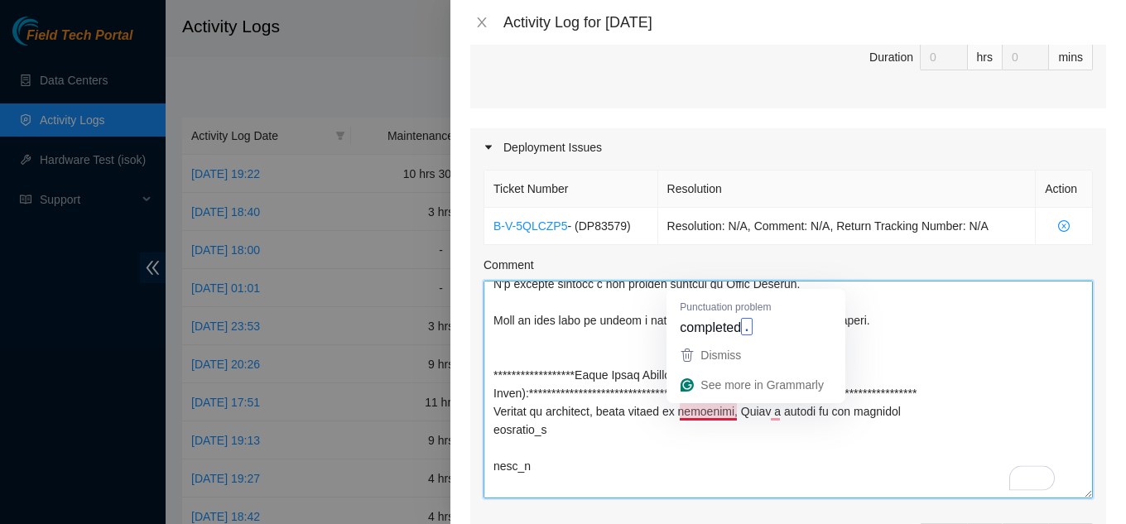
type textarea "**********"
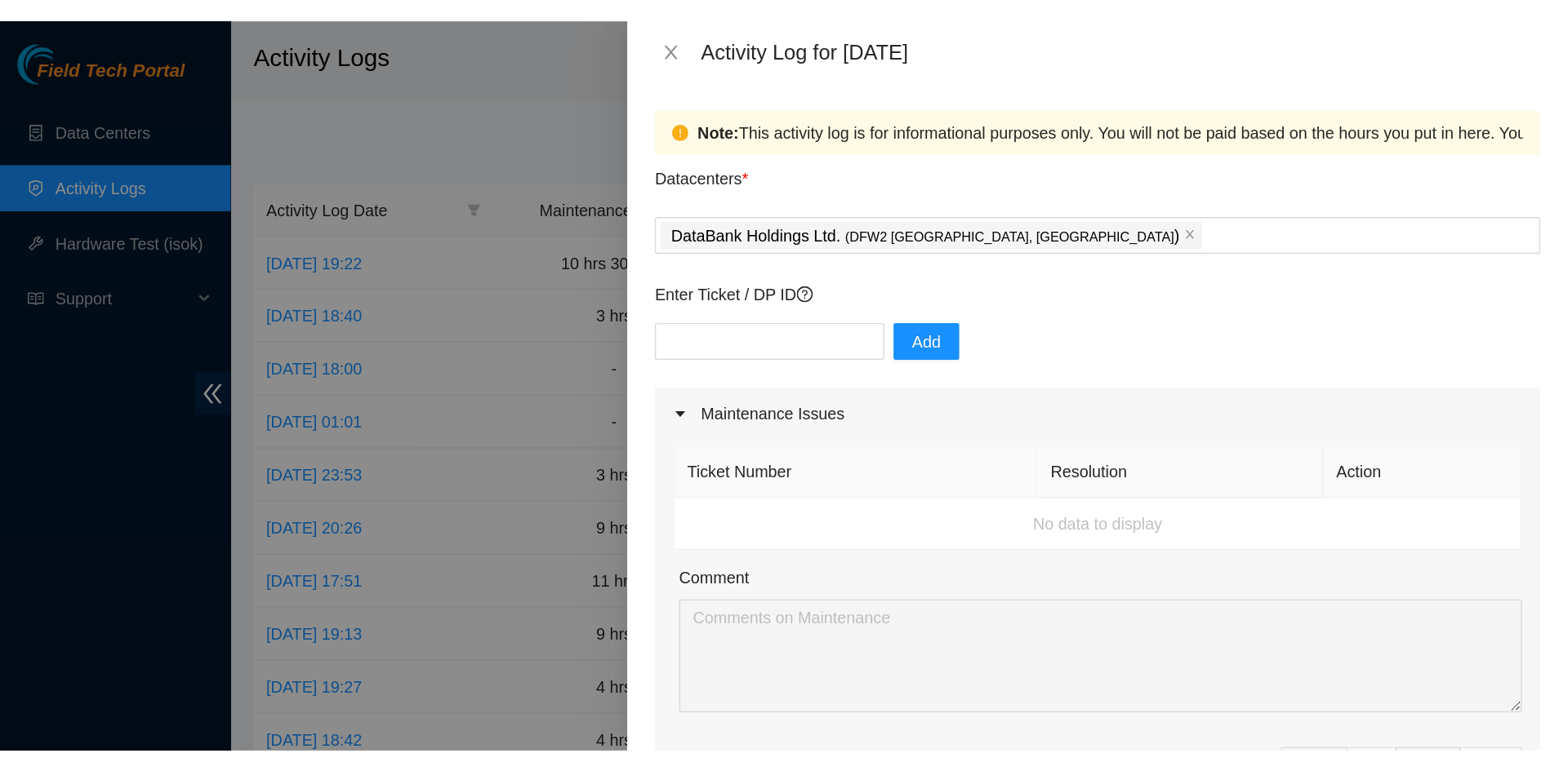
scroll to position [7154, 0]
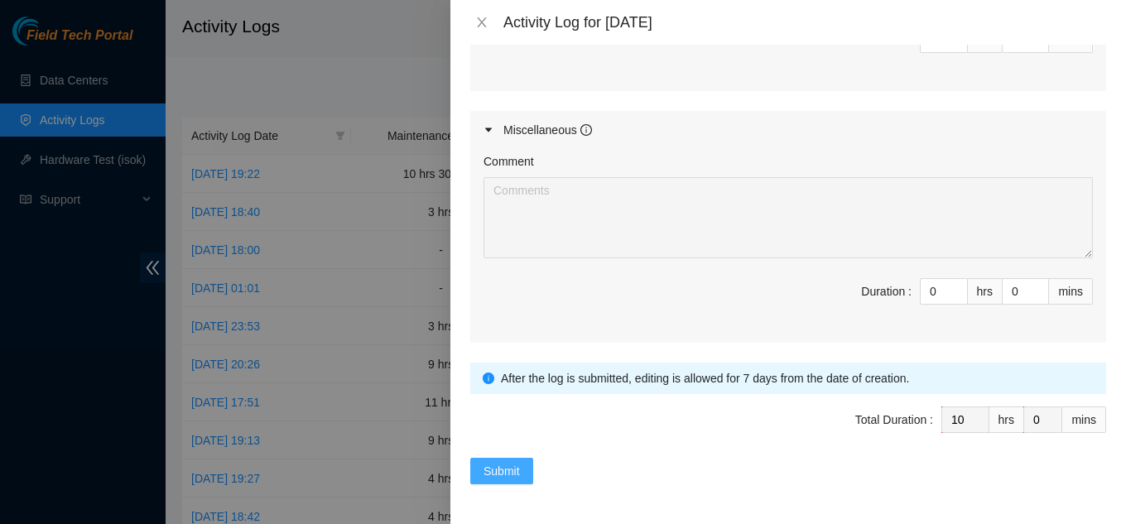
click at [499, 464] on span "Submit" at bounding box center [501, 471] width 36 height 18
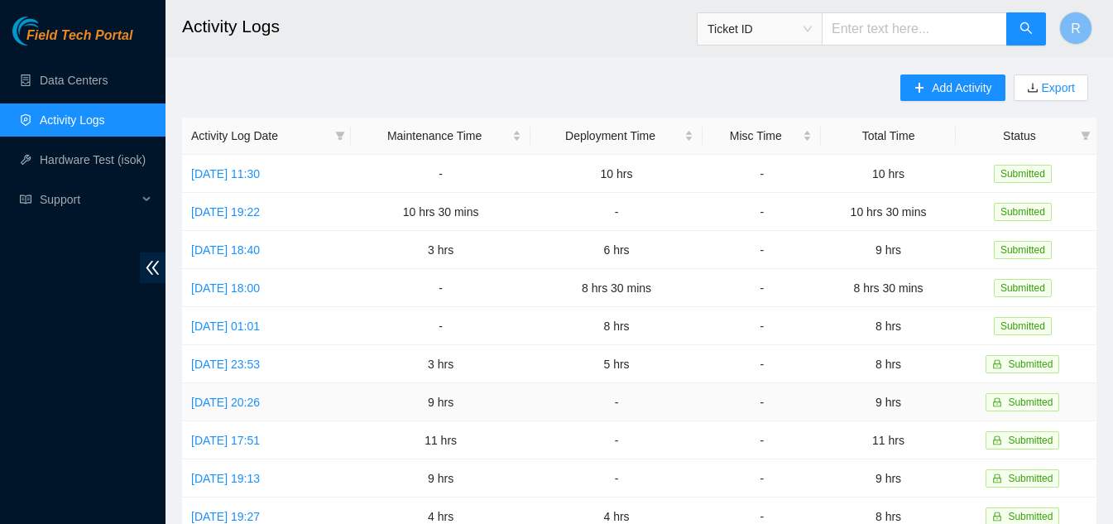
click at [674, 411] on td "-" at bounding box center [617, 402] width 173 height 38
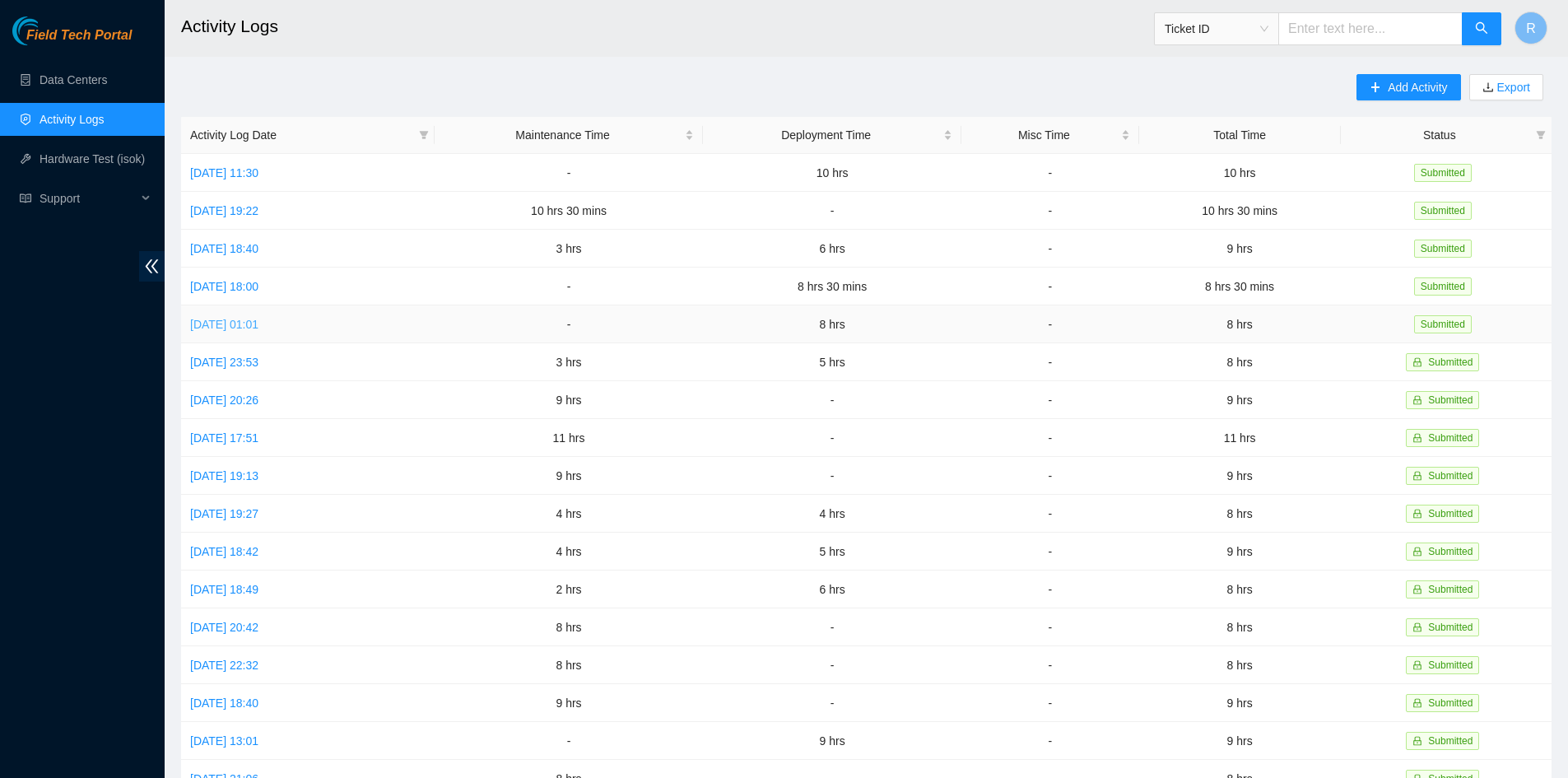
click at [234, 324] on link "Mon, 25 Aug 2025 01:01" at bounding box center [224, 324] width 69 height 13
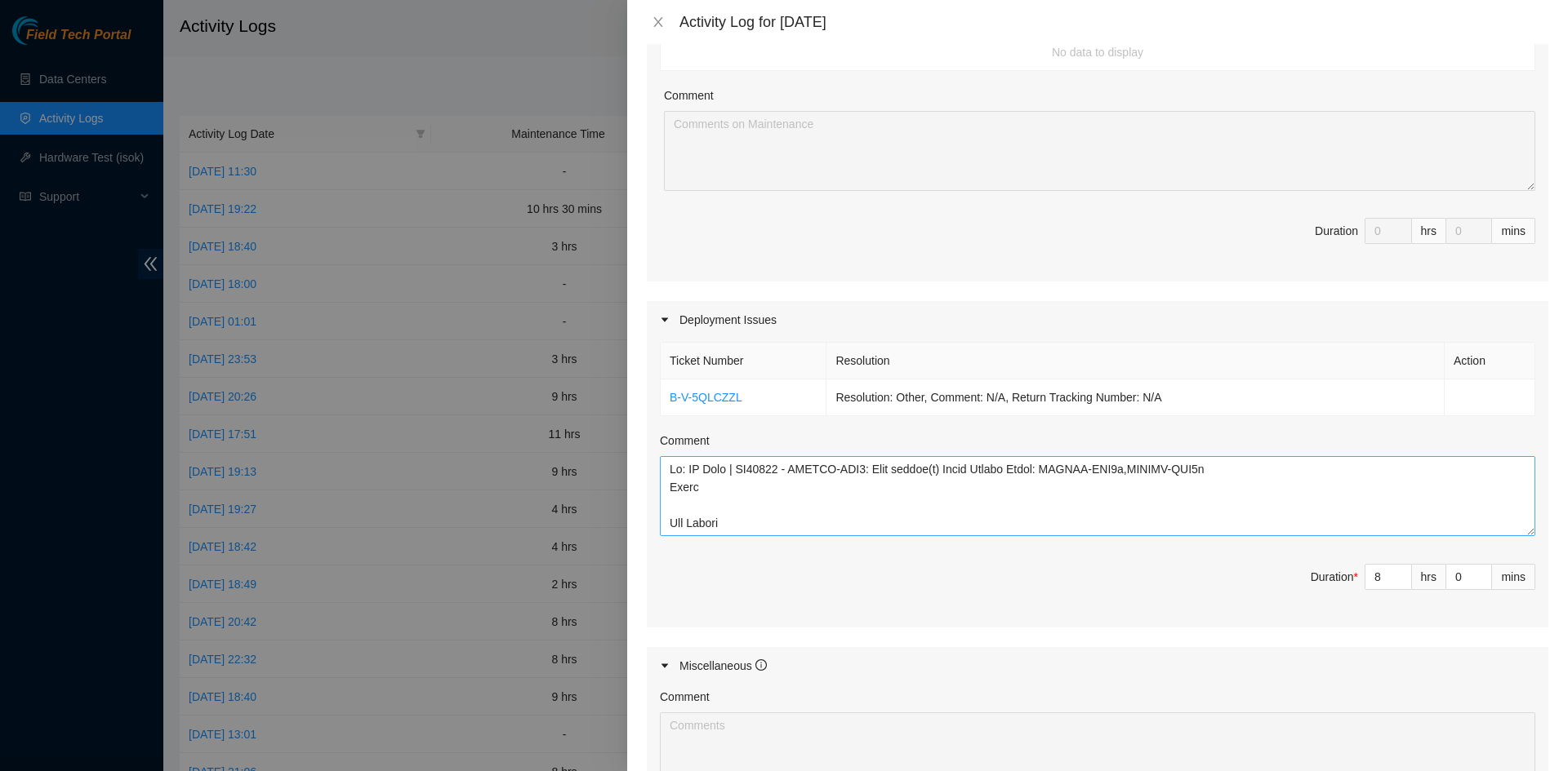
scroll to position [326, 0]
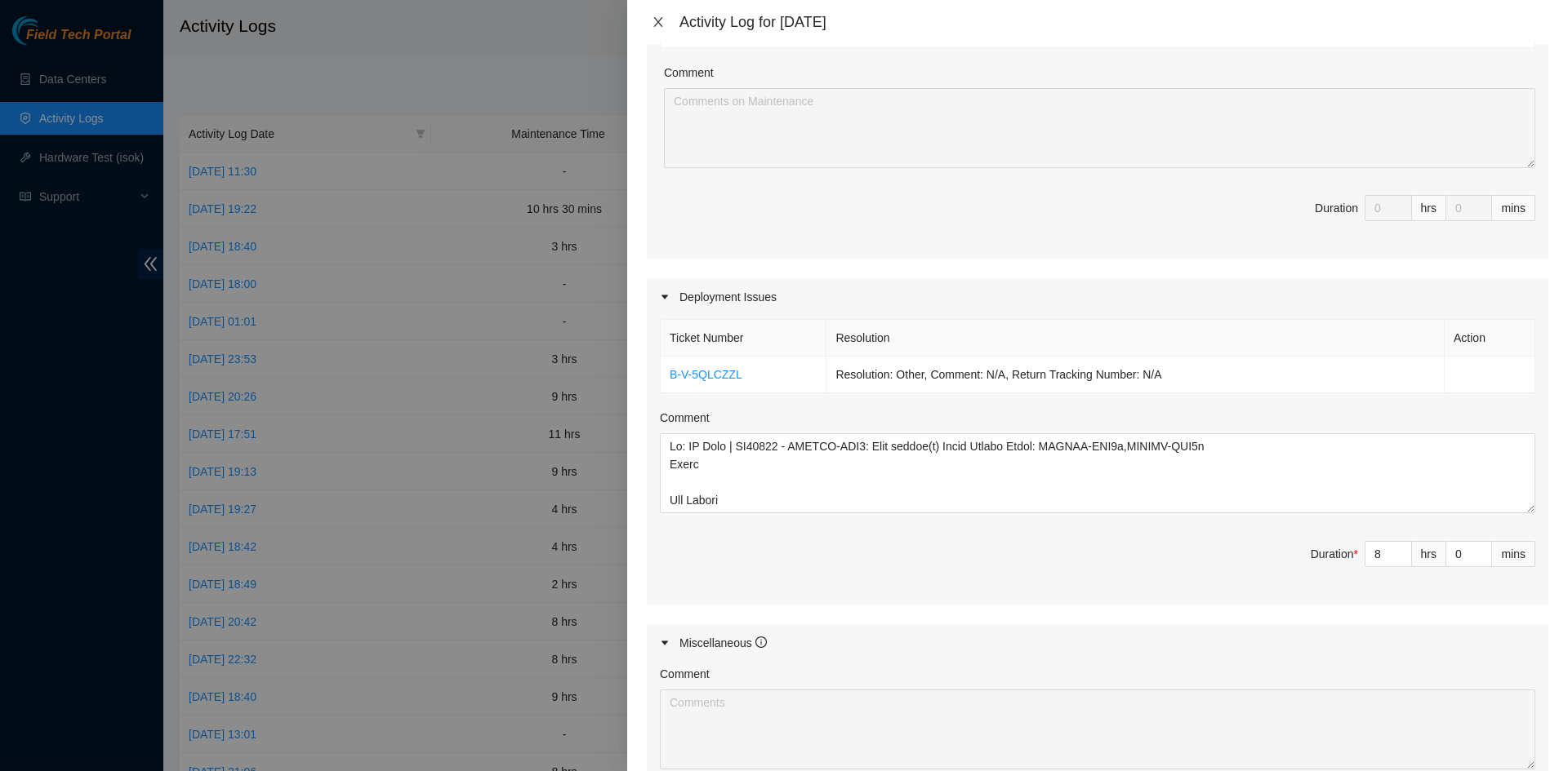
click at [655, 18] on icon "close" at bounding box center [657, 22] width 9 height 10
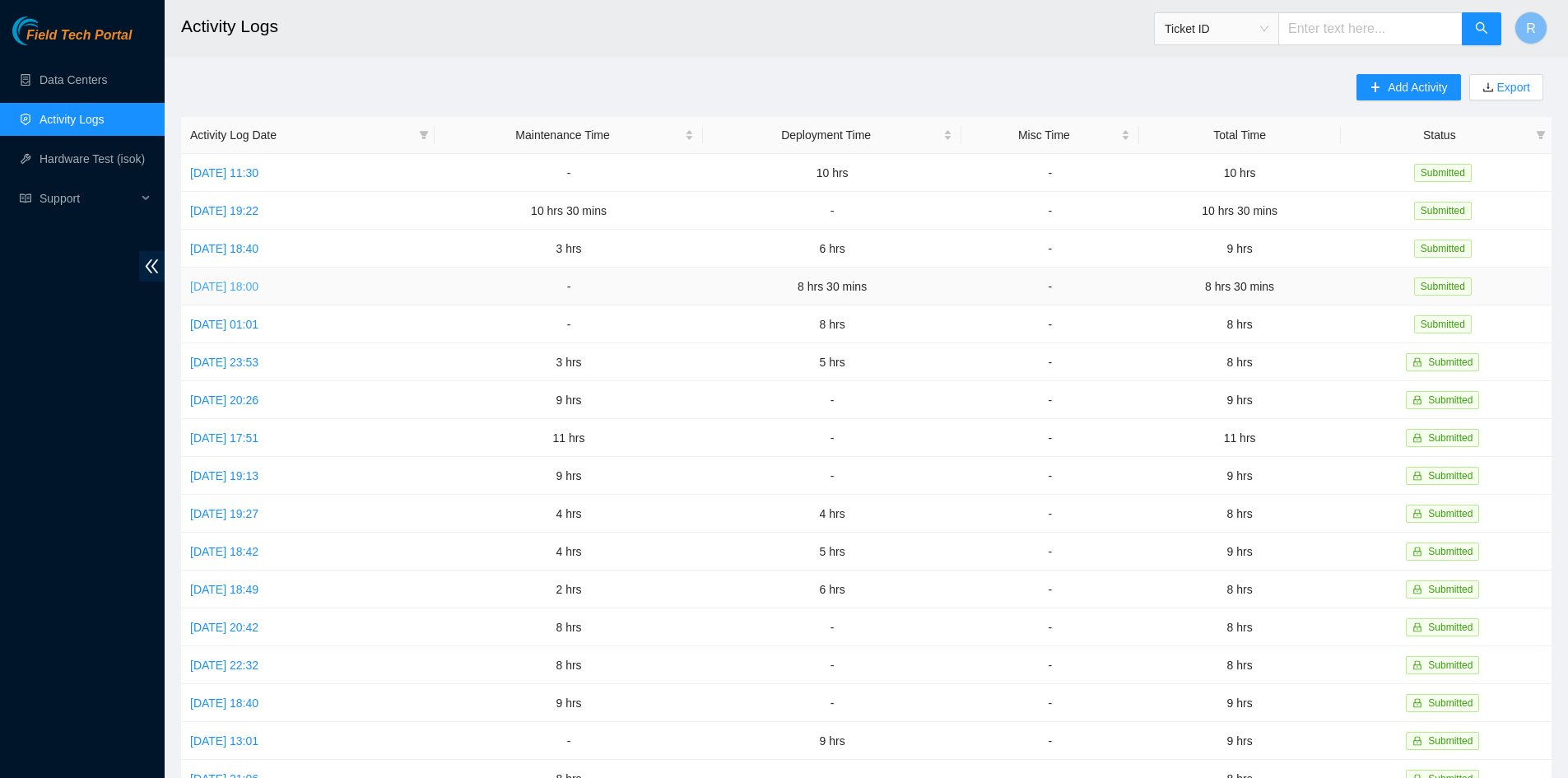
click at [259, 280] on link "Tue, 26 Aug 2025 18:00" at bounding box center [224, 286] width 69 height 13
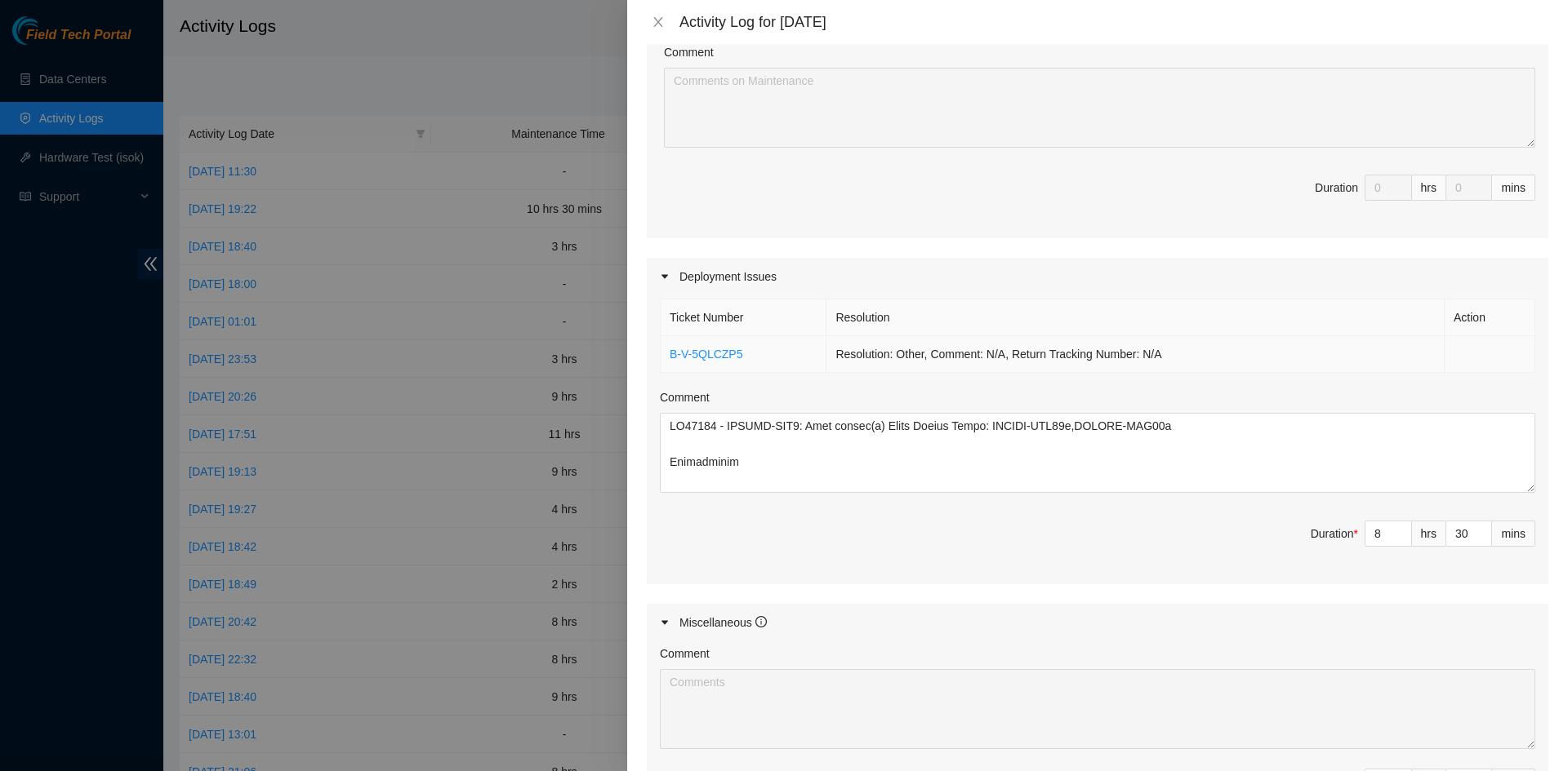
scroll to position [408, 0]
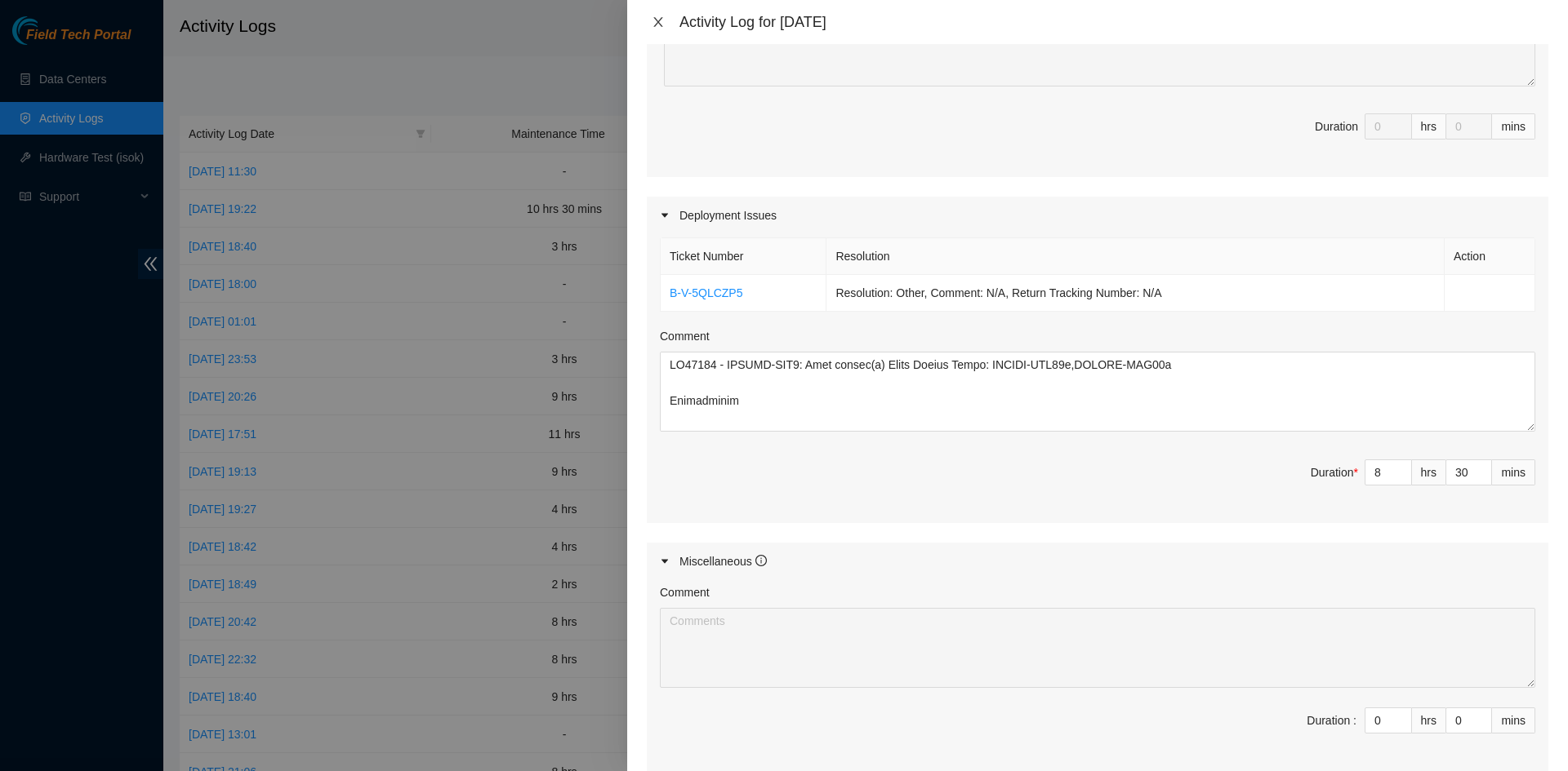
click at [660, 20] on icon "close" at bounding box center [657, 22] width 9 height 10
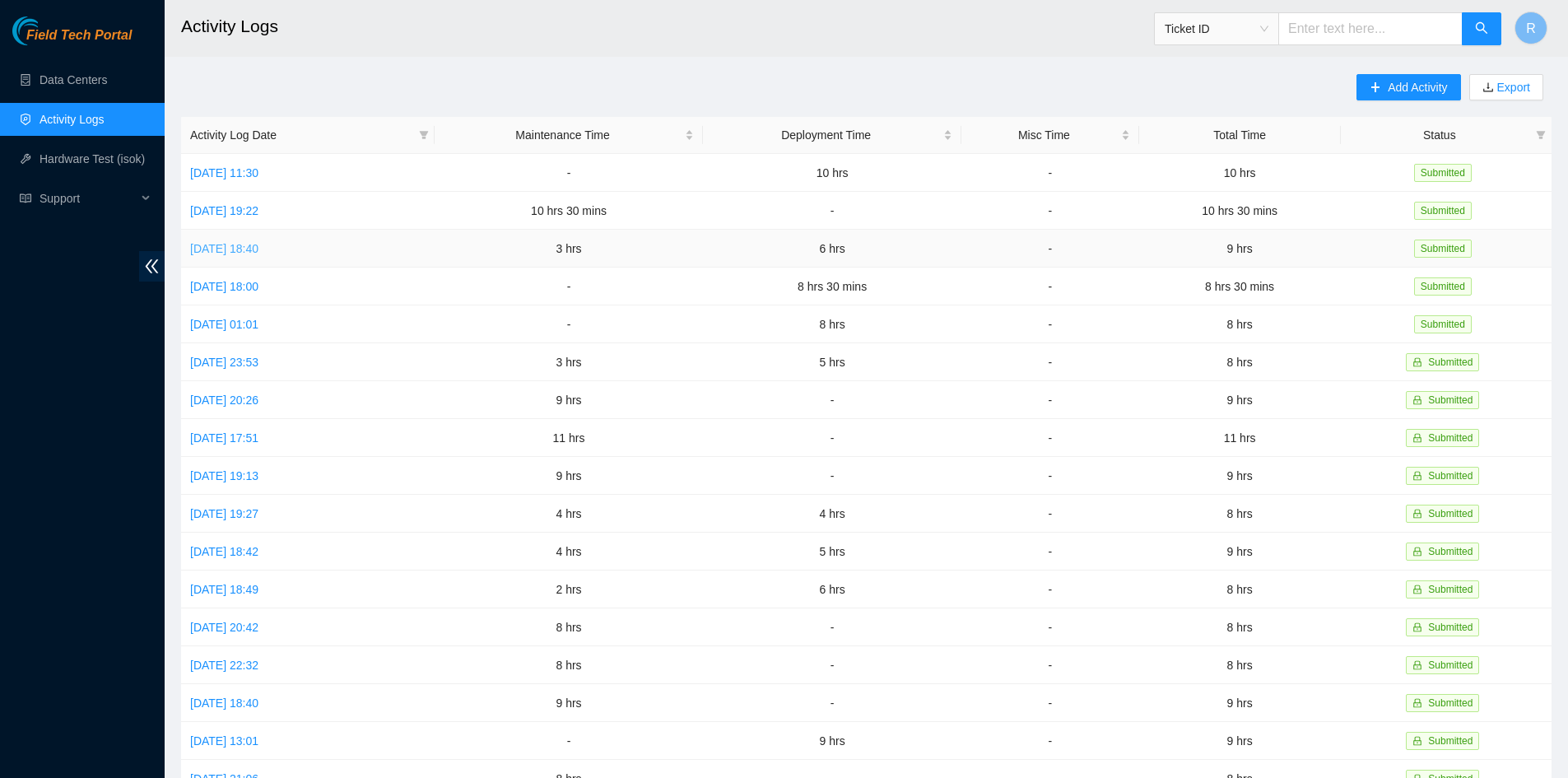
click at [259, 246] on link "[DATE] 18:40" at bounding box center [224, 248] width 69 height 13
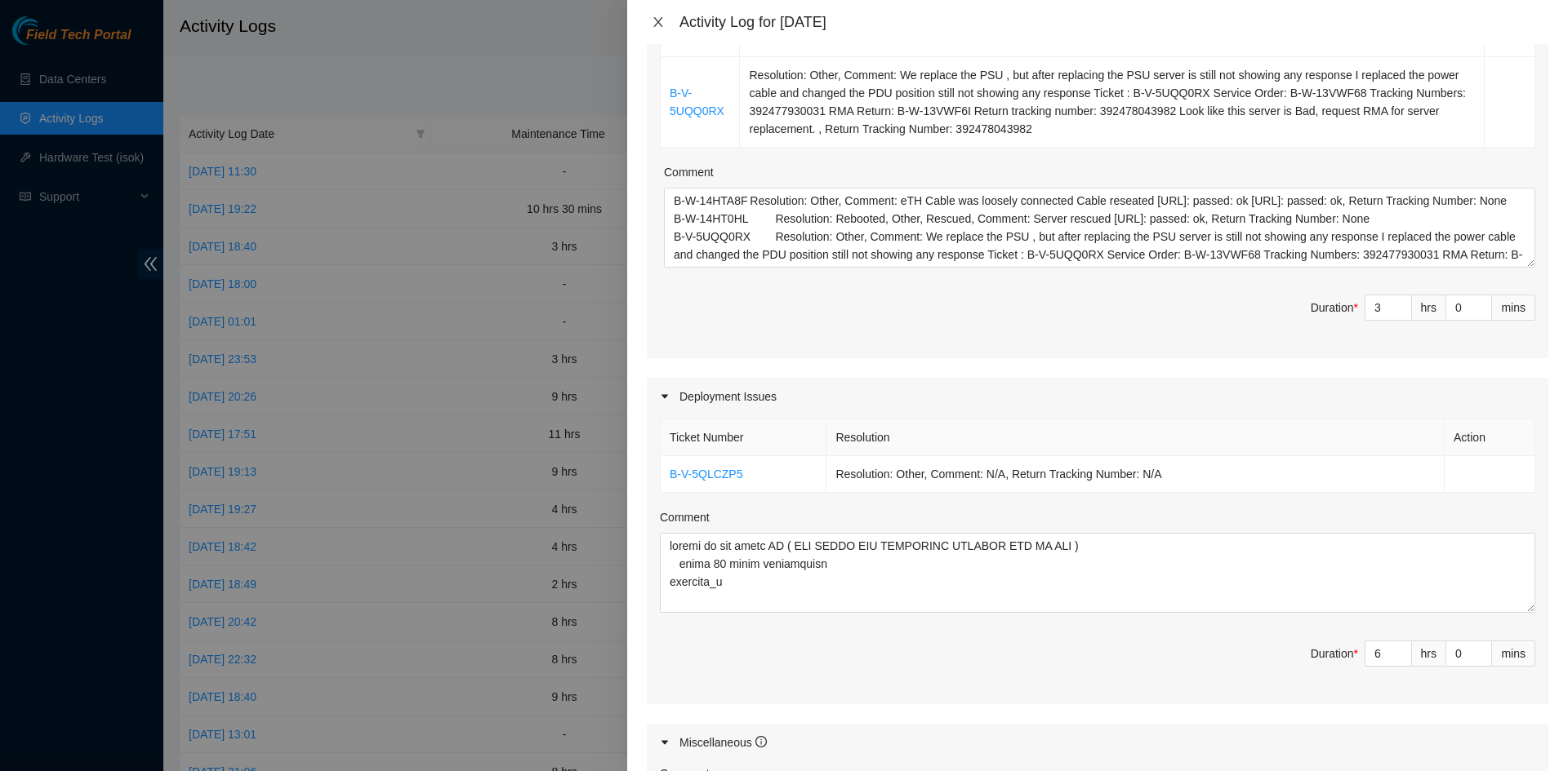
click at [658, 22] on icon "close" at bounding box center [657, 22] width 9 height 10
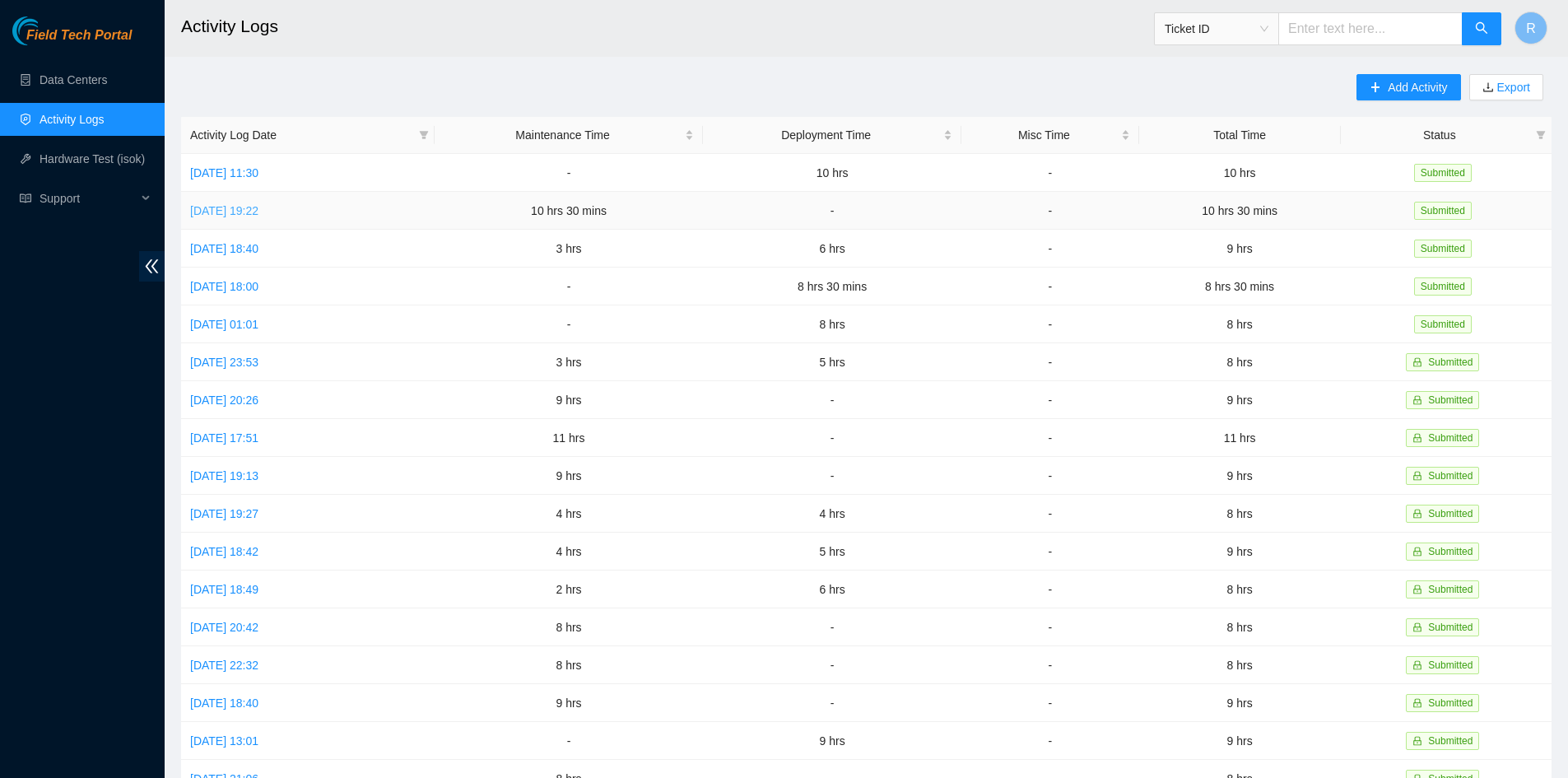
click at [259, 208] on link "[DATE] 19:22" at bounding box center [224, 210] width 69 height 13
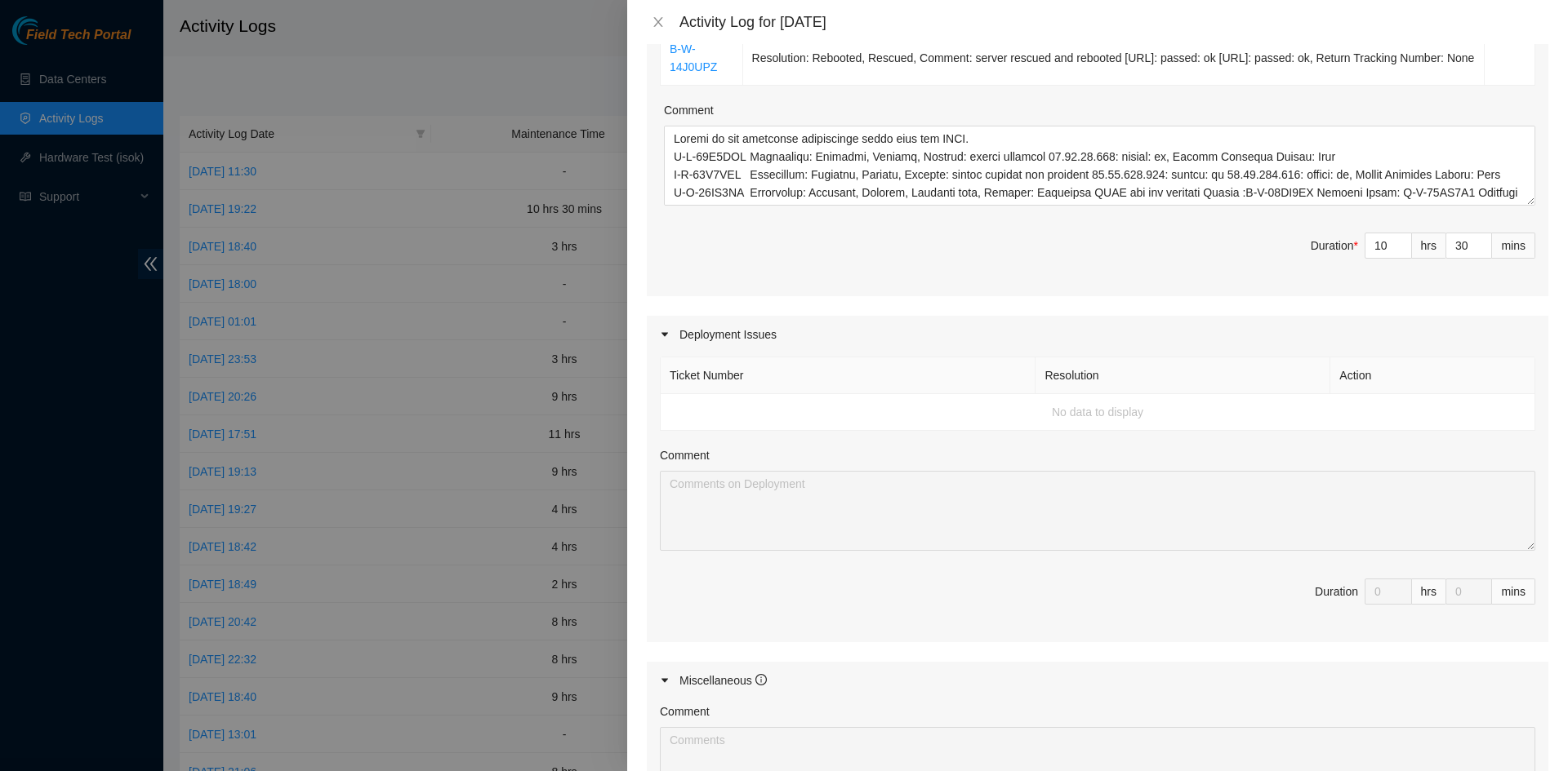
scroll to position [551, 0]
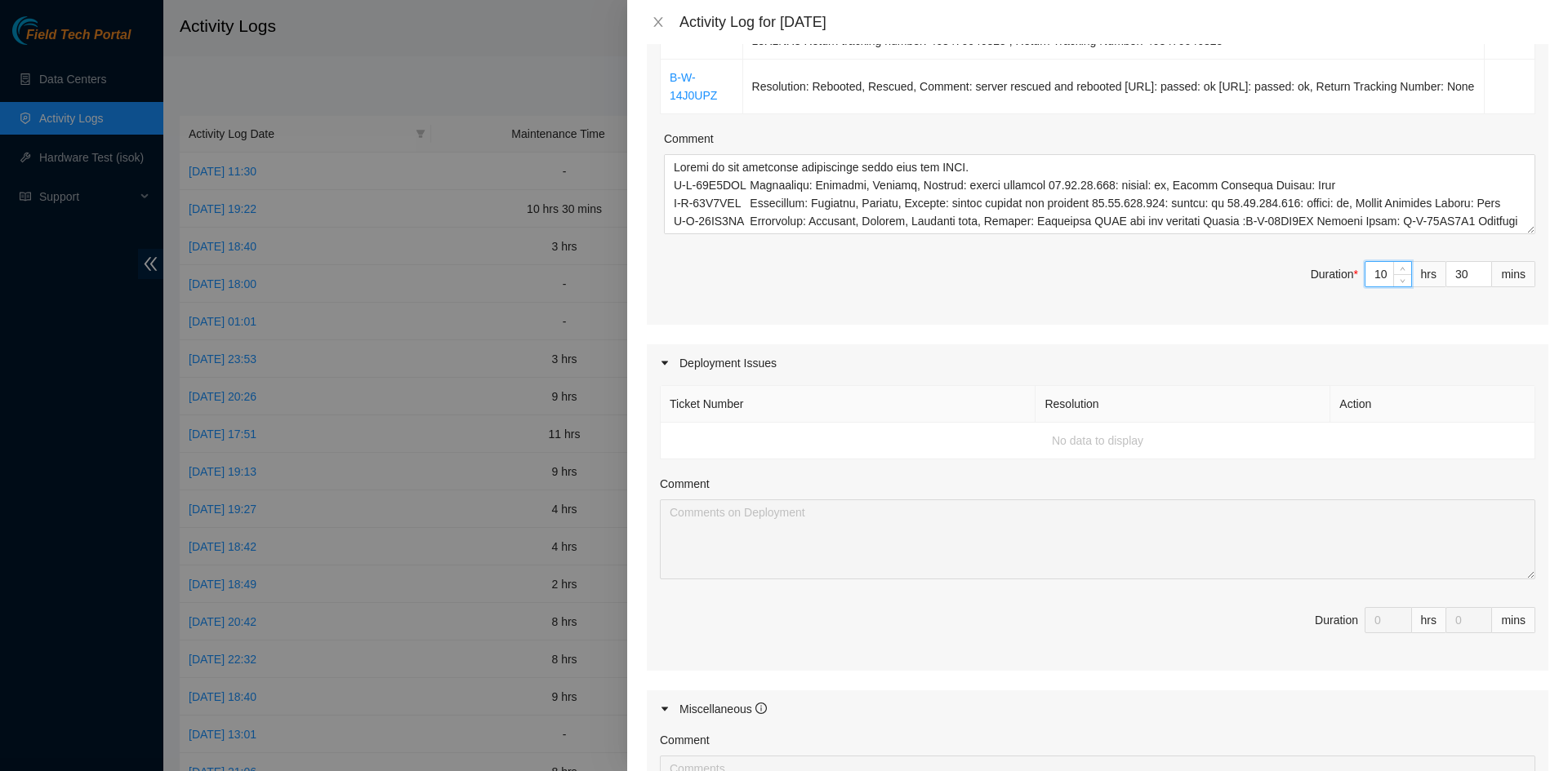
click at [1109, 273] on input "10" at bounding box center [1388, 274] width 45 height 25
type input "1"
type input "0"
type input "9"
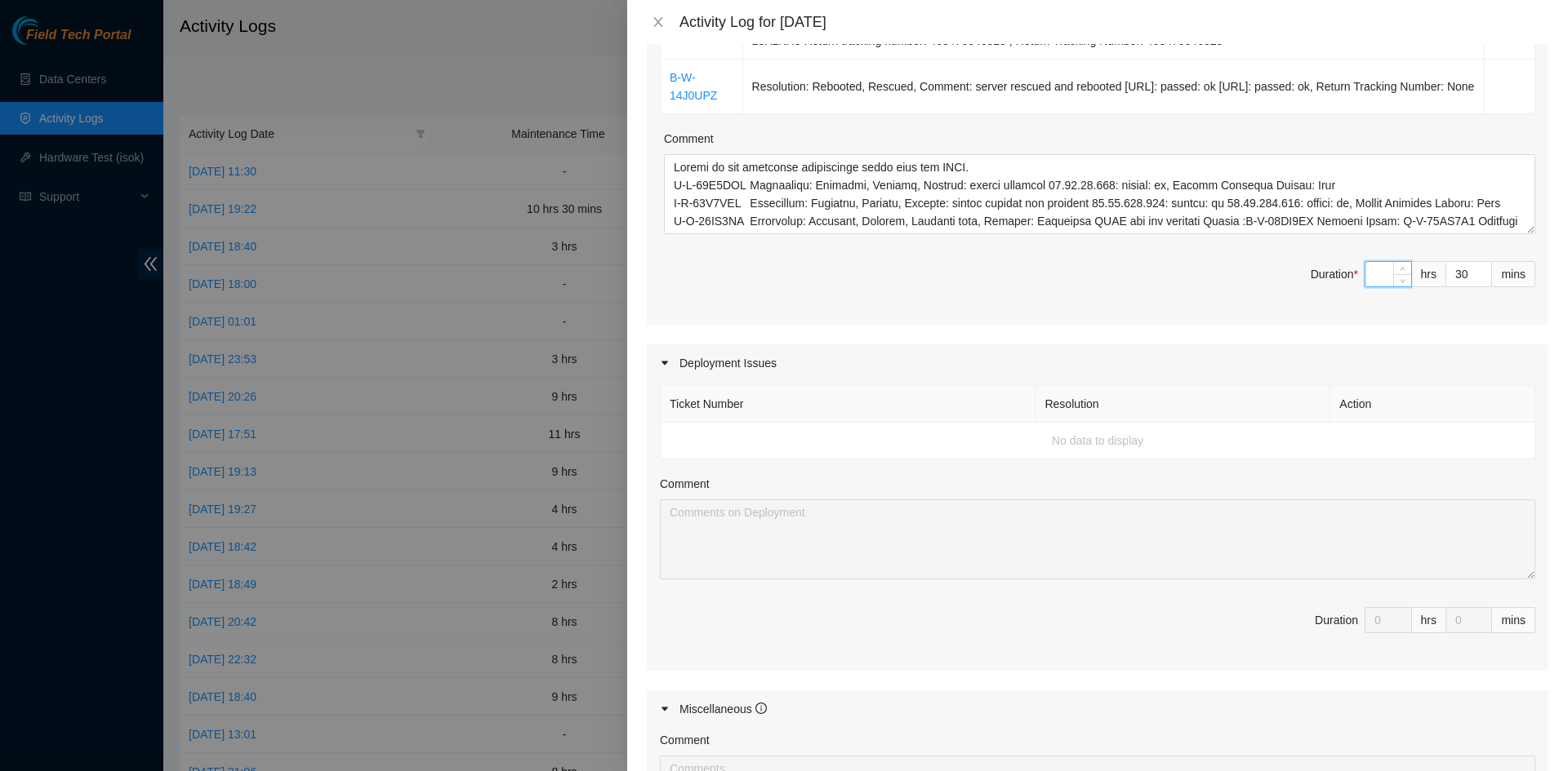
type input "9"
click at [1109, 287] on span "Duration * 9 hrs 30 mins" at bounding box center [1097, 284] width 875 height 45
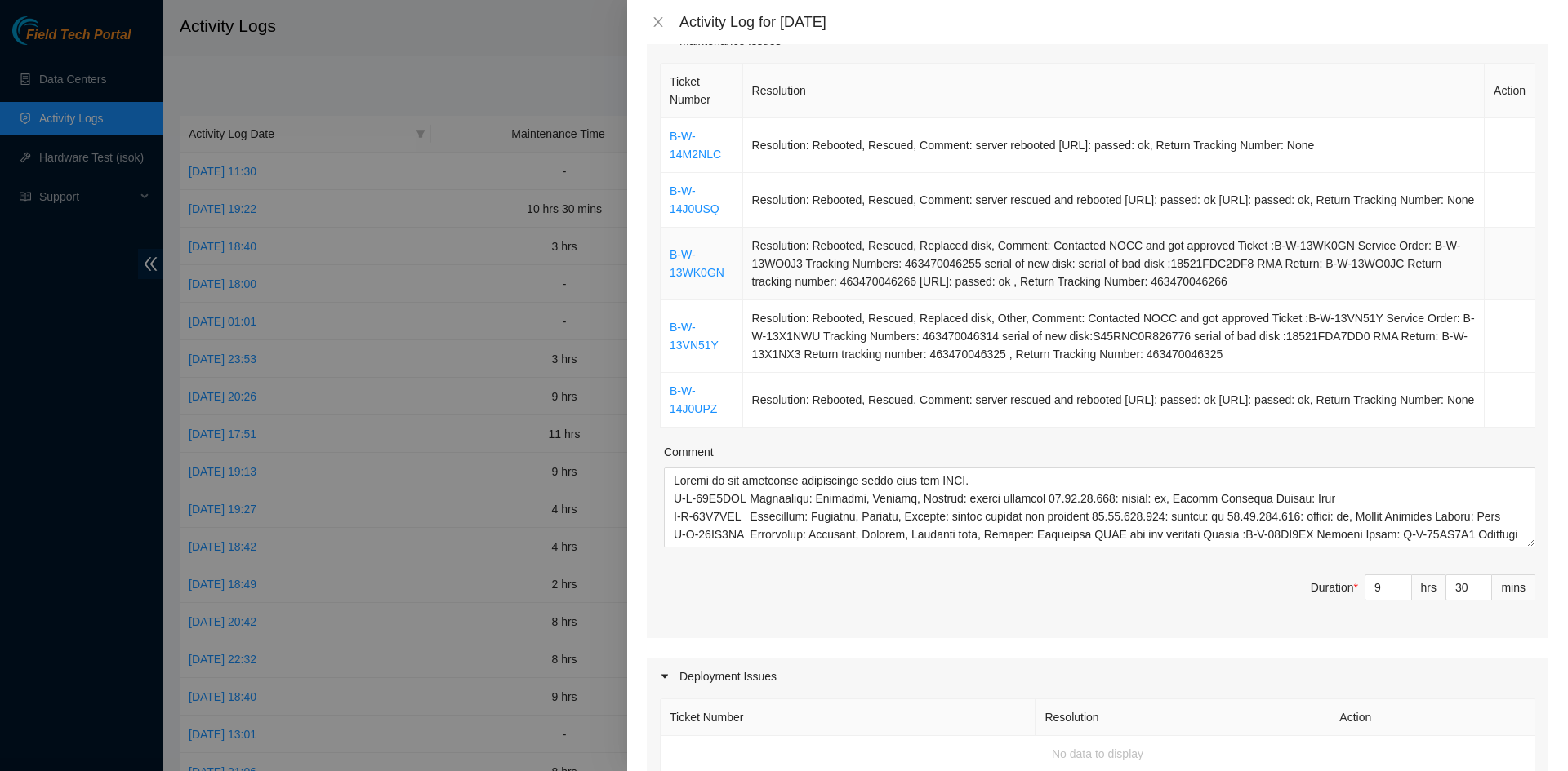
scroll to position [387, 0]
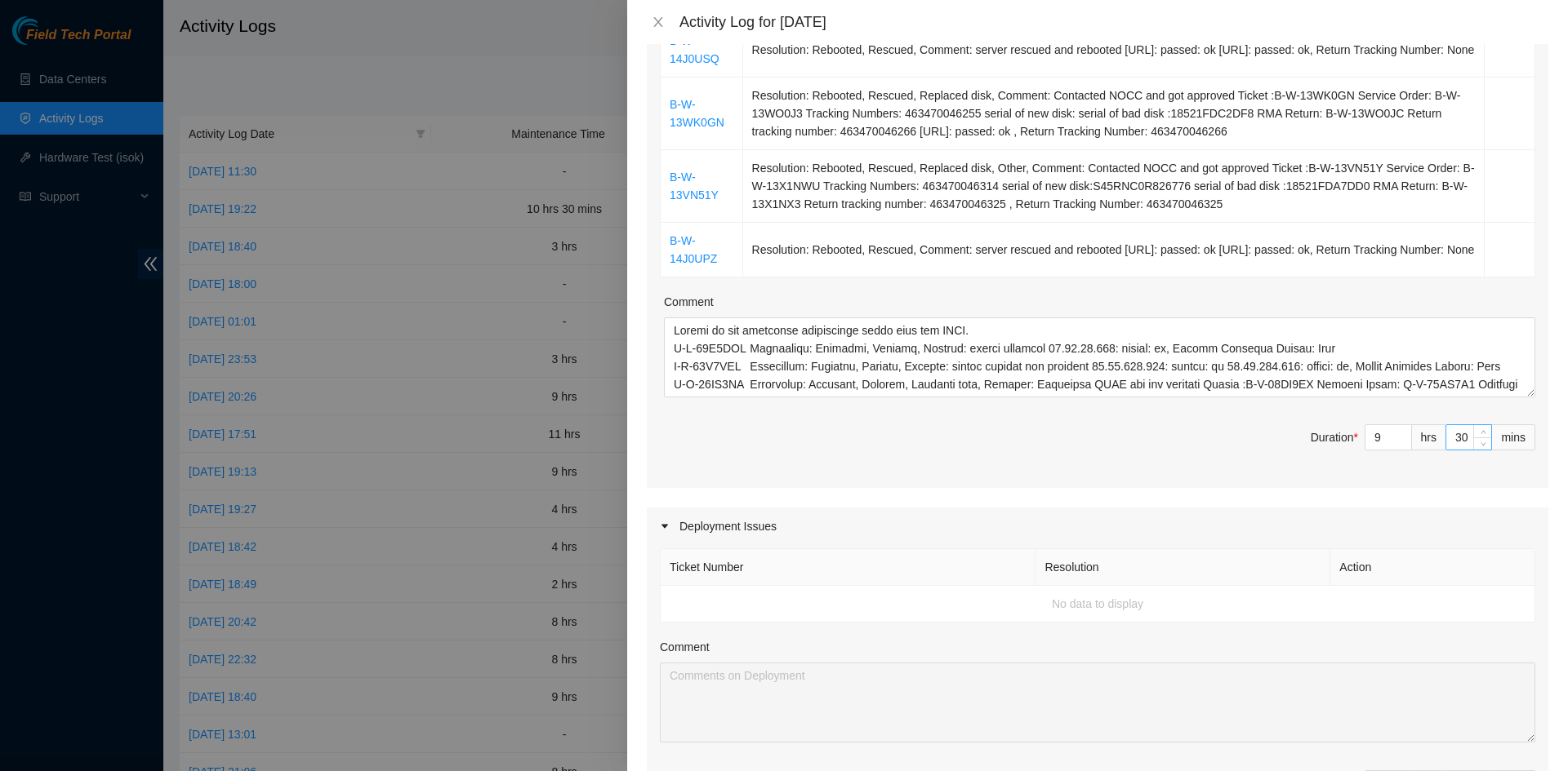
drag, startPoint x: 1454, startPoint y: 438, endPoint x: 1445, endPoint y: 469, distance: 32.3
click at [1109, 439] on input "30" at bounding box center [1468, 437] width 45 height 25
type input "3"
type input "0"
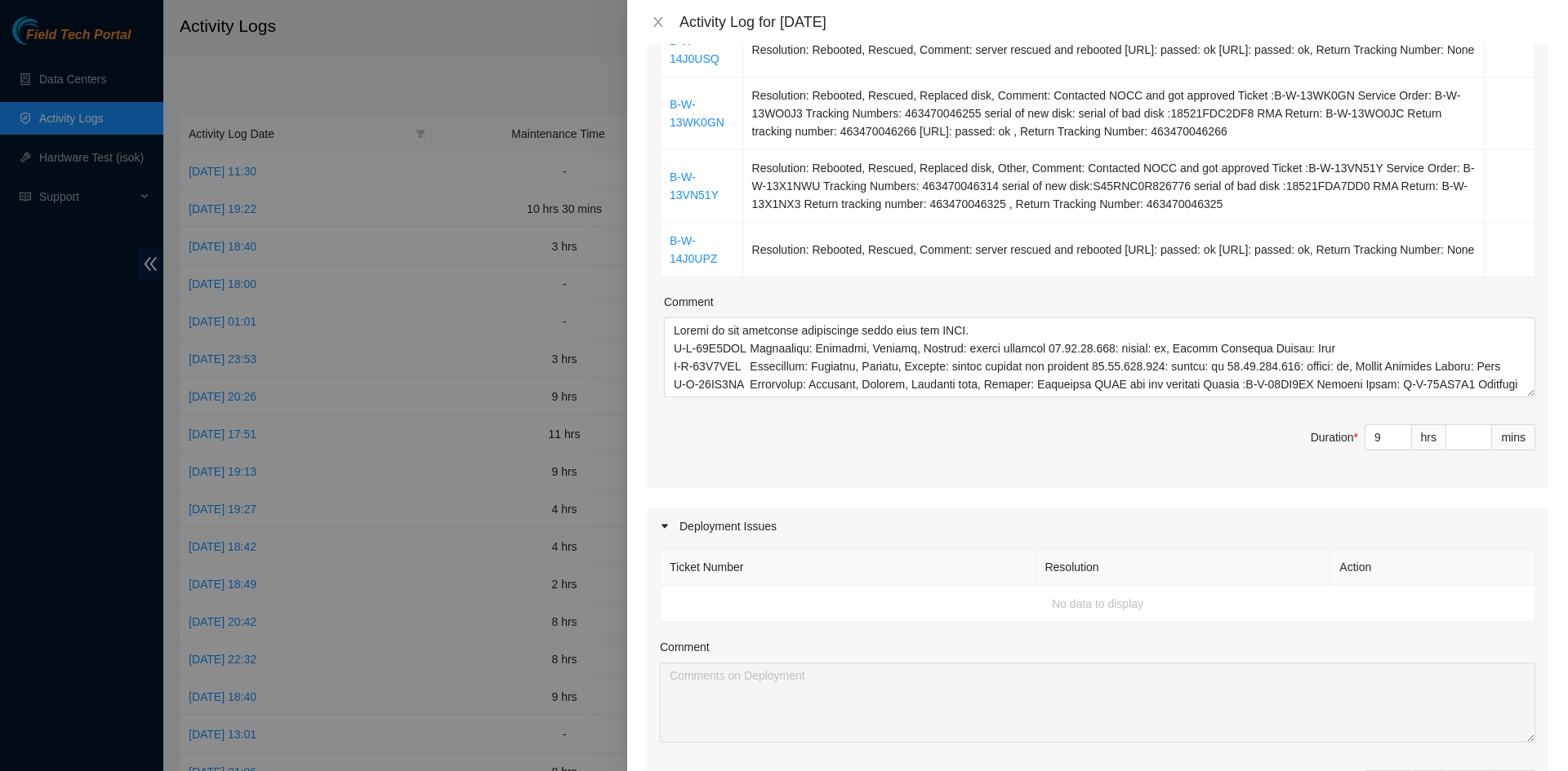
click at [1109, 455] on span "Duration * 9 hrs mins" at bounding box center [1097, 447] width 875 height 45
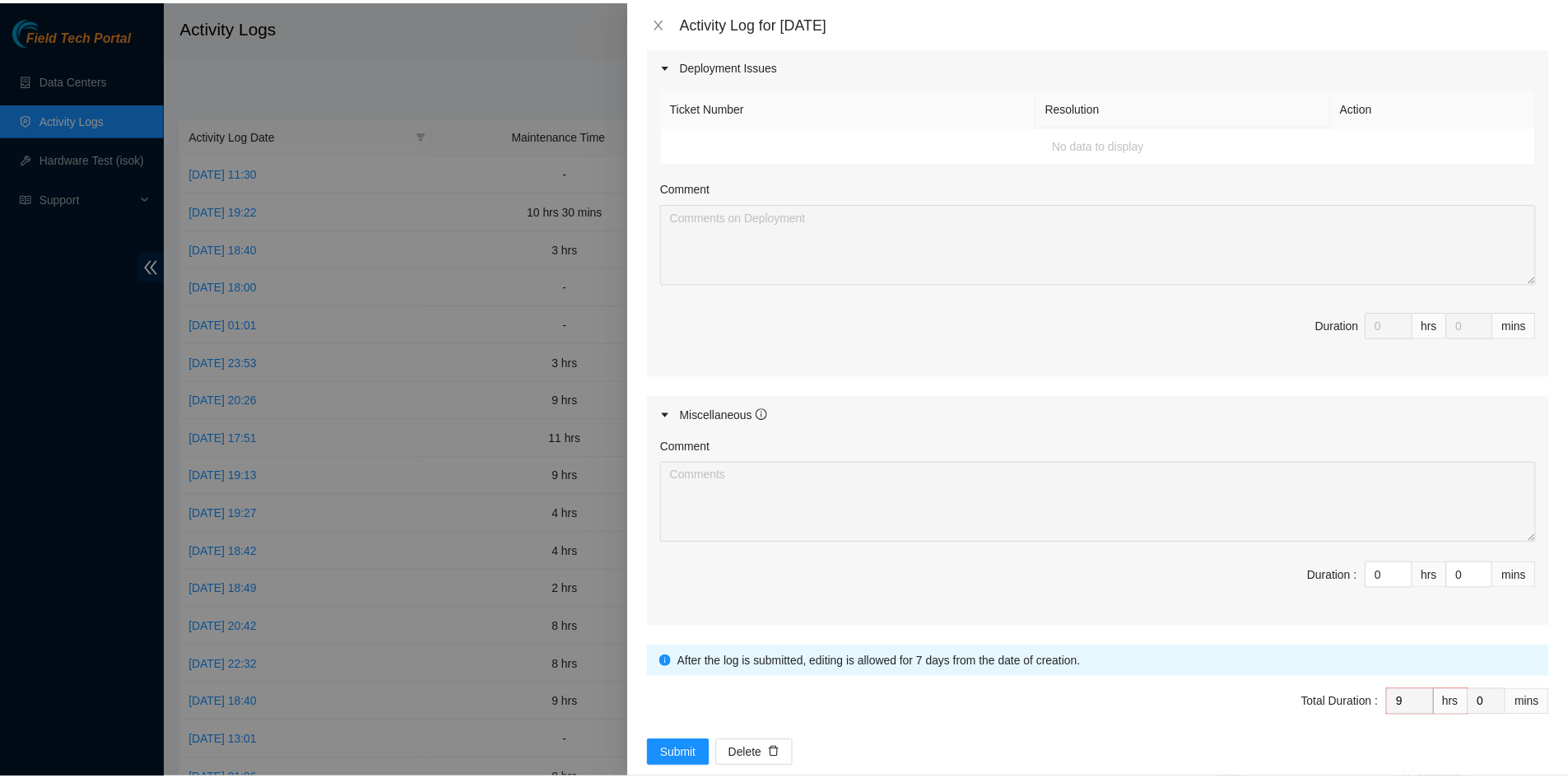
scroll to position [885, 0]
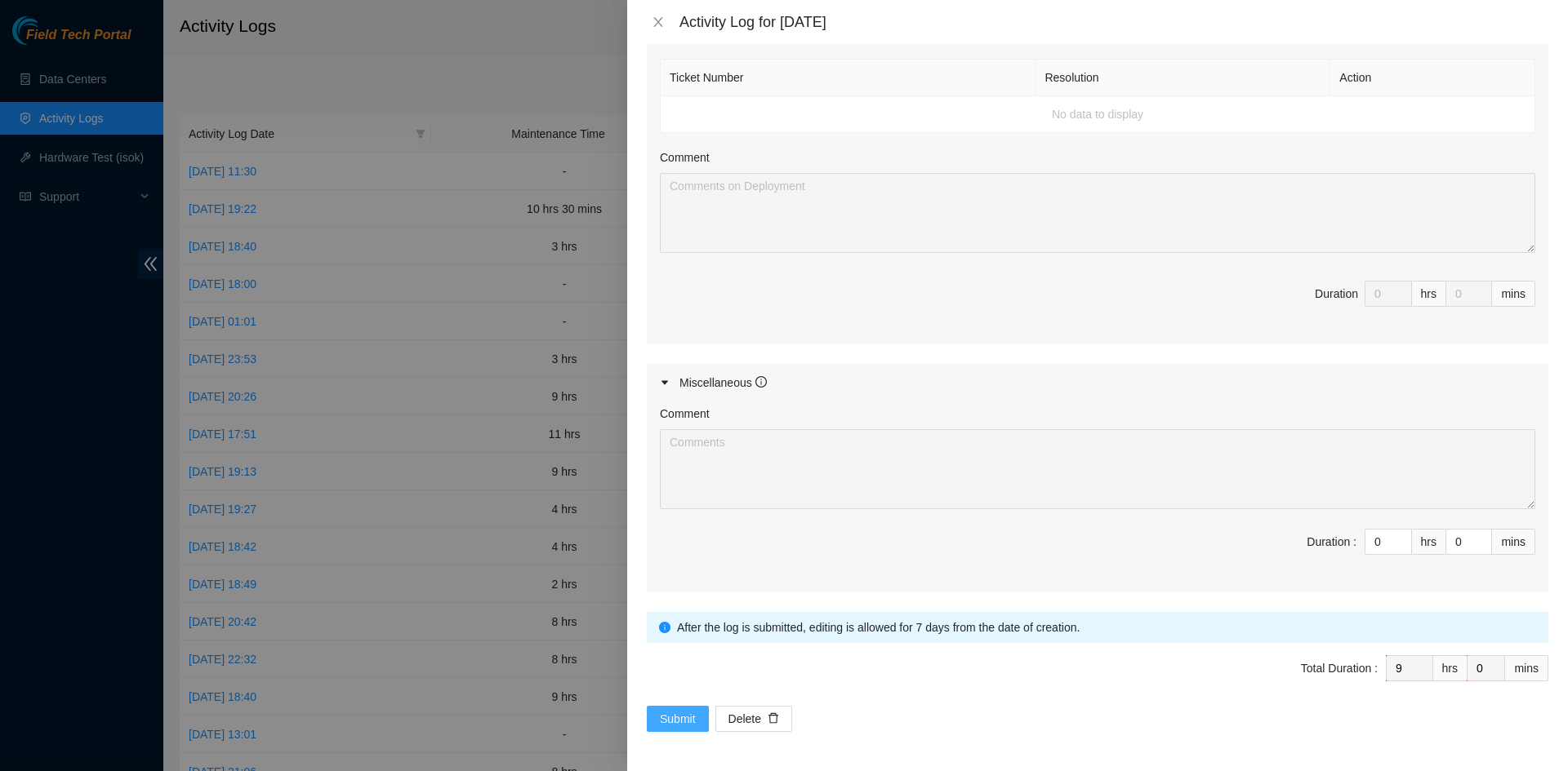
click at [678, 516] on span "Submit" at bounding box center [677, 719] width 36 height 18
